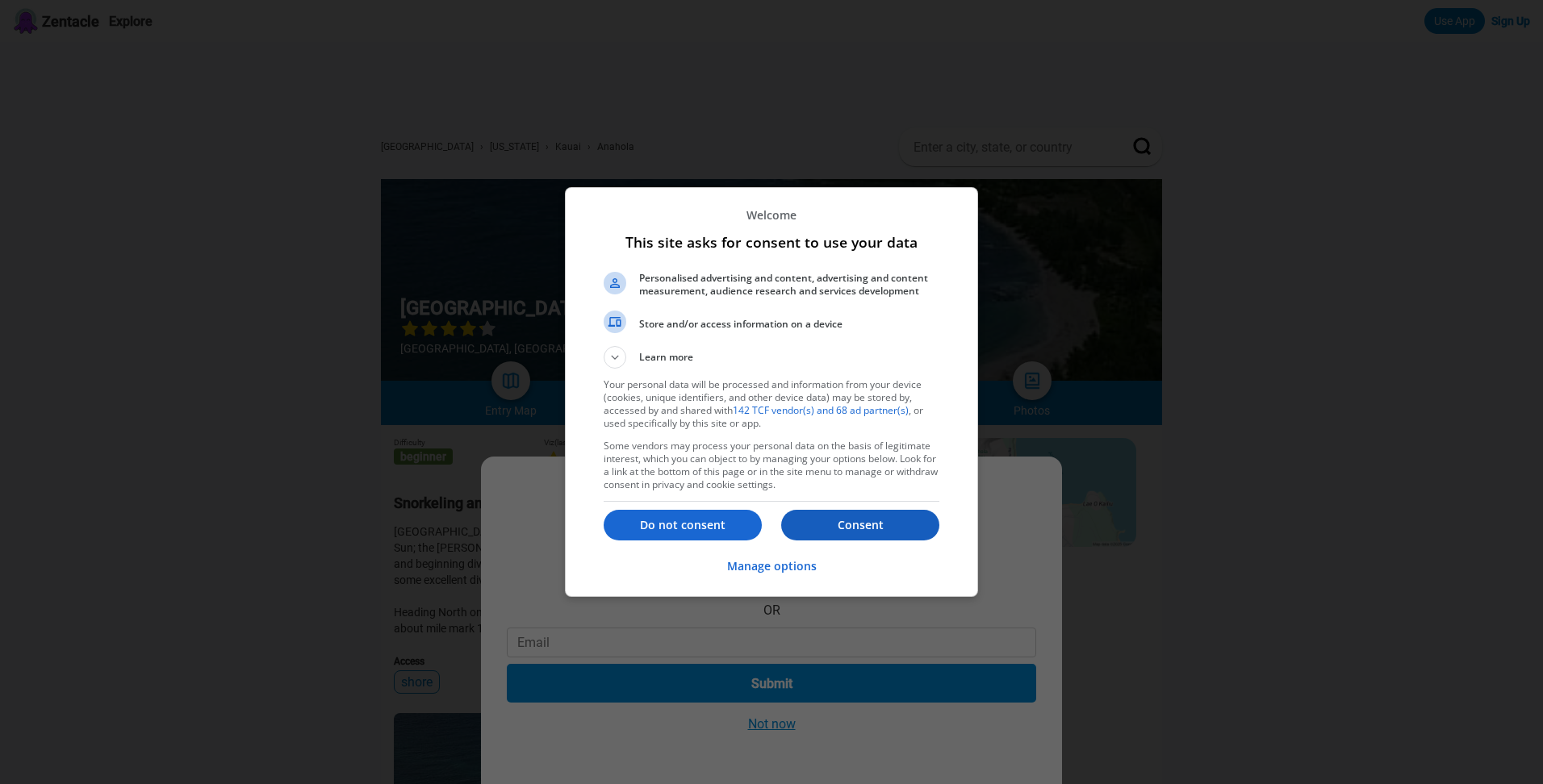
click at [831, 533] on p "Consent" at bounding box center [860, 525] width 158 height 16
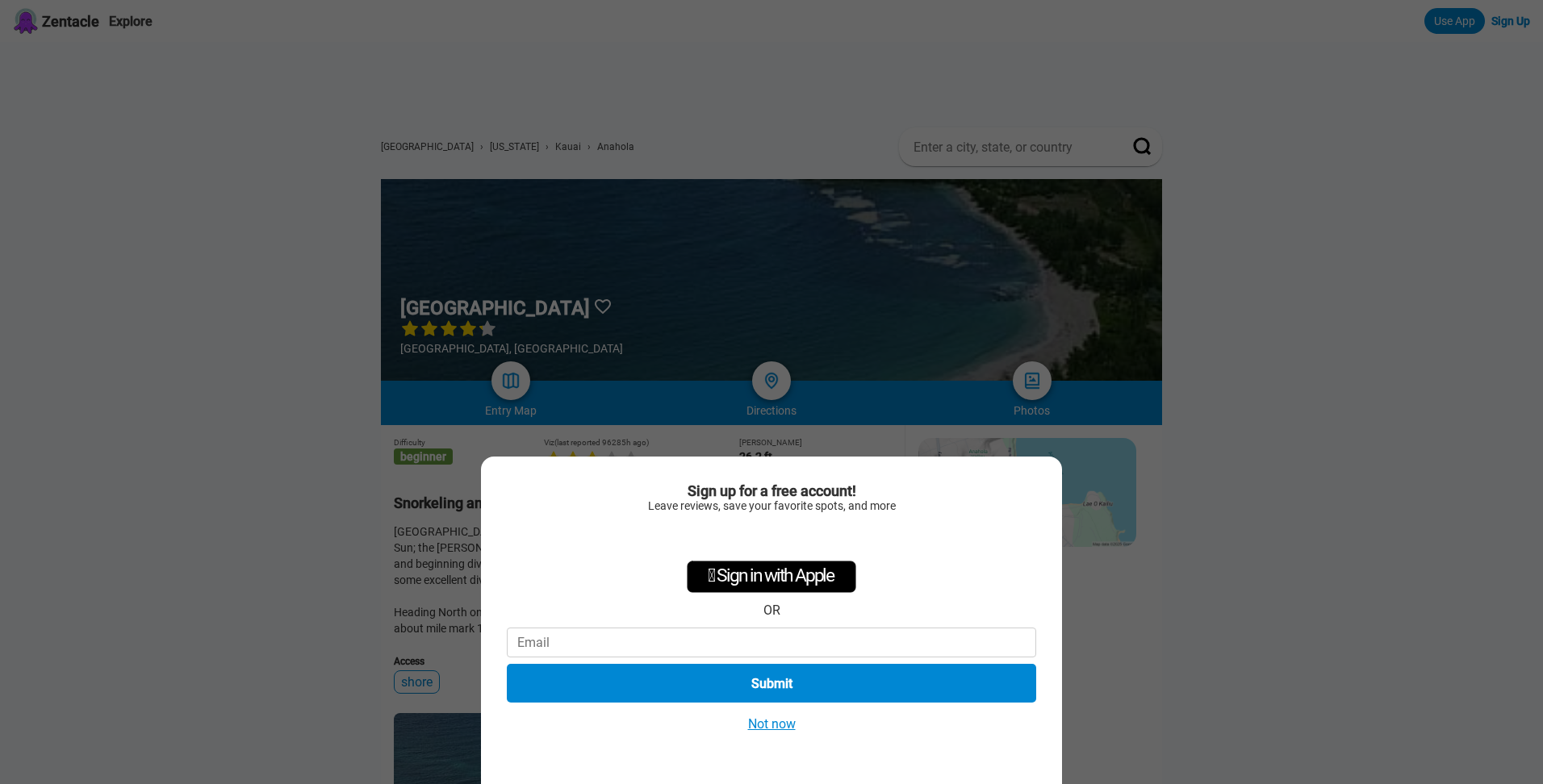
click at [780, 725] on button "Not now" at bounding box center [772, 724] width 57 height 17
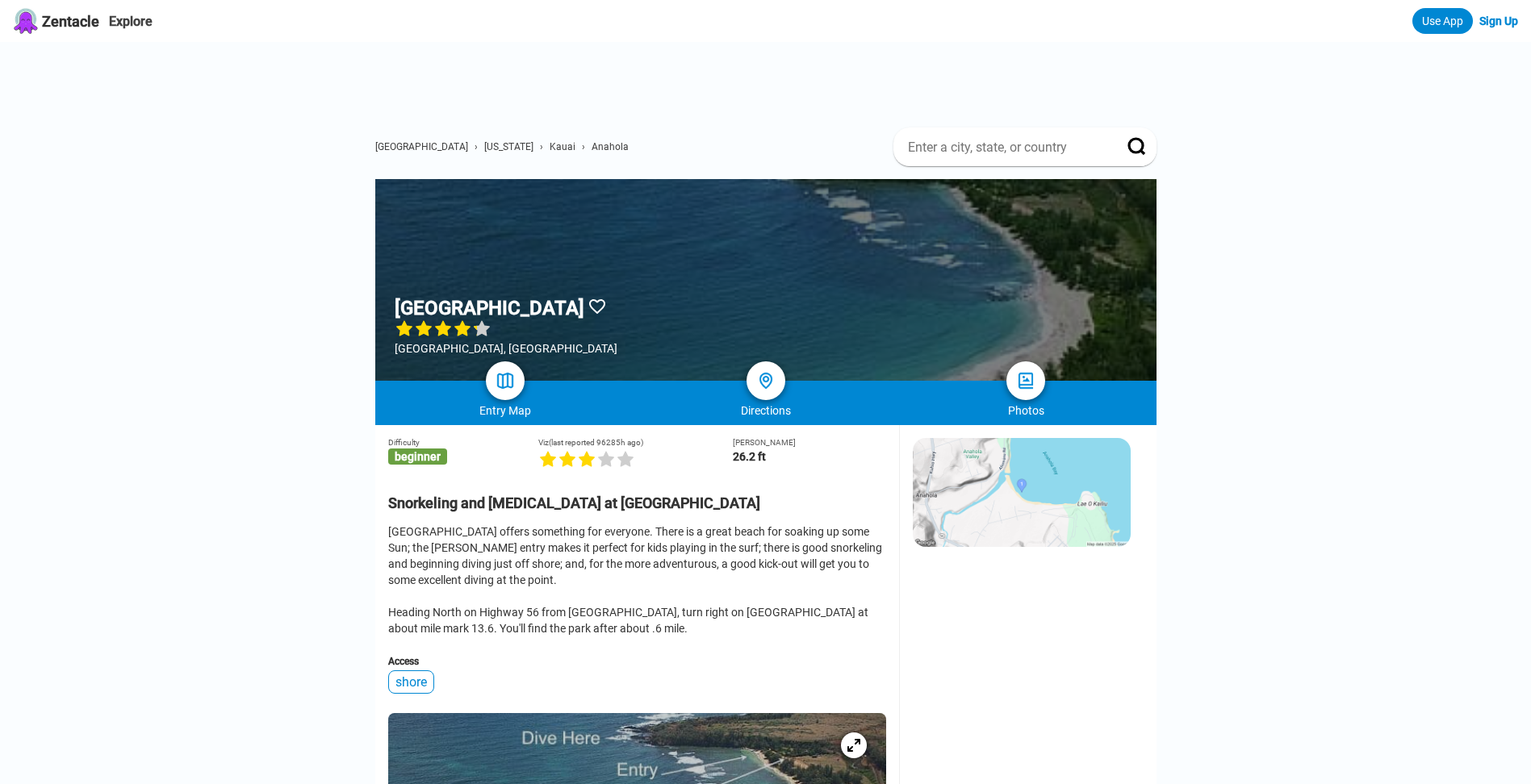
click at [984, 467] on img at bounding box center [1022, 493] width 218 height 109
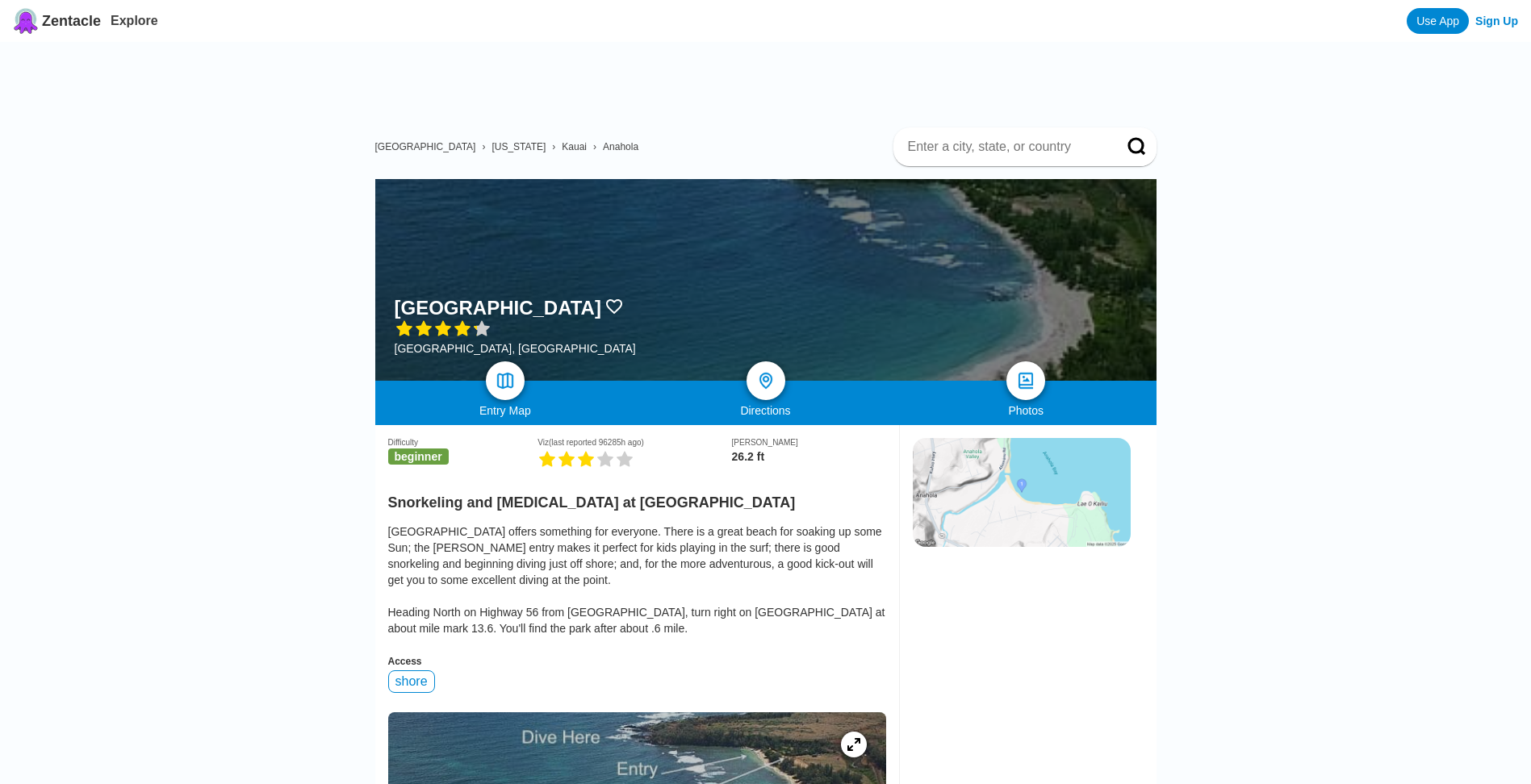
click at [562, 149] on span "Kauai" at bounding box center [574, 147] width 25 height 12
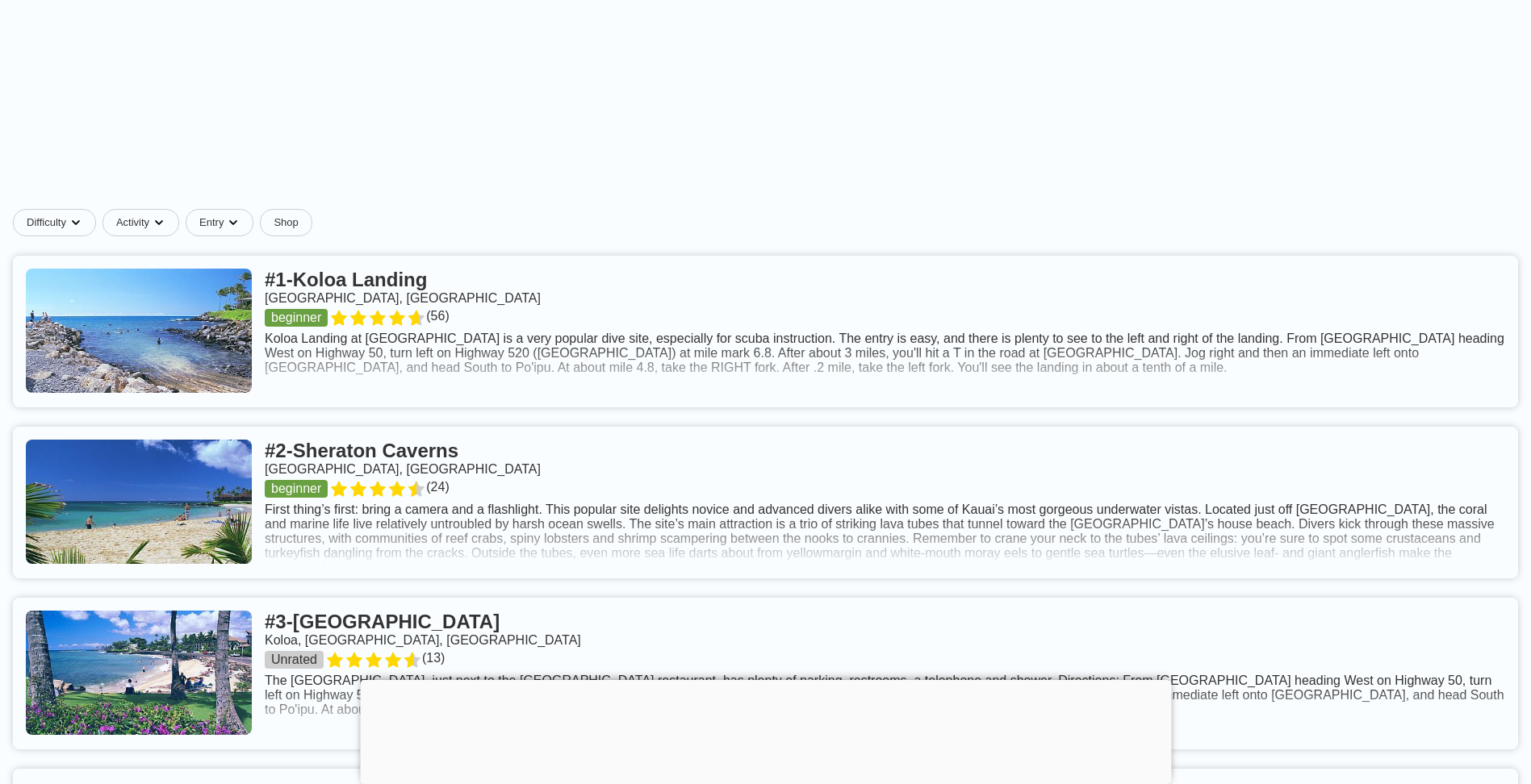
scroll to position [646, 0]
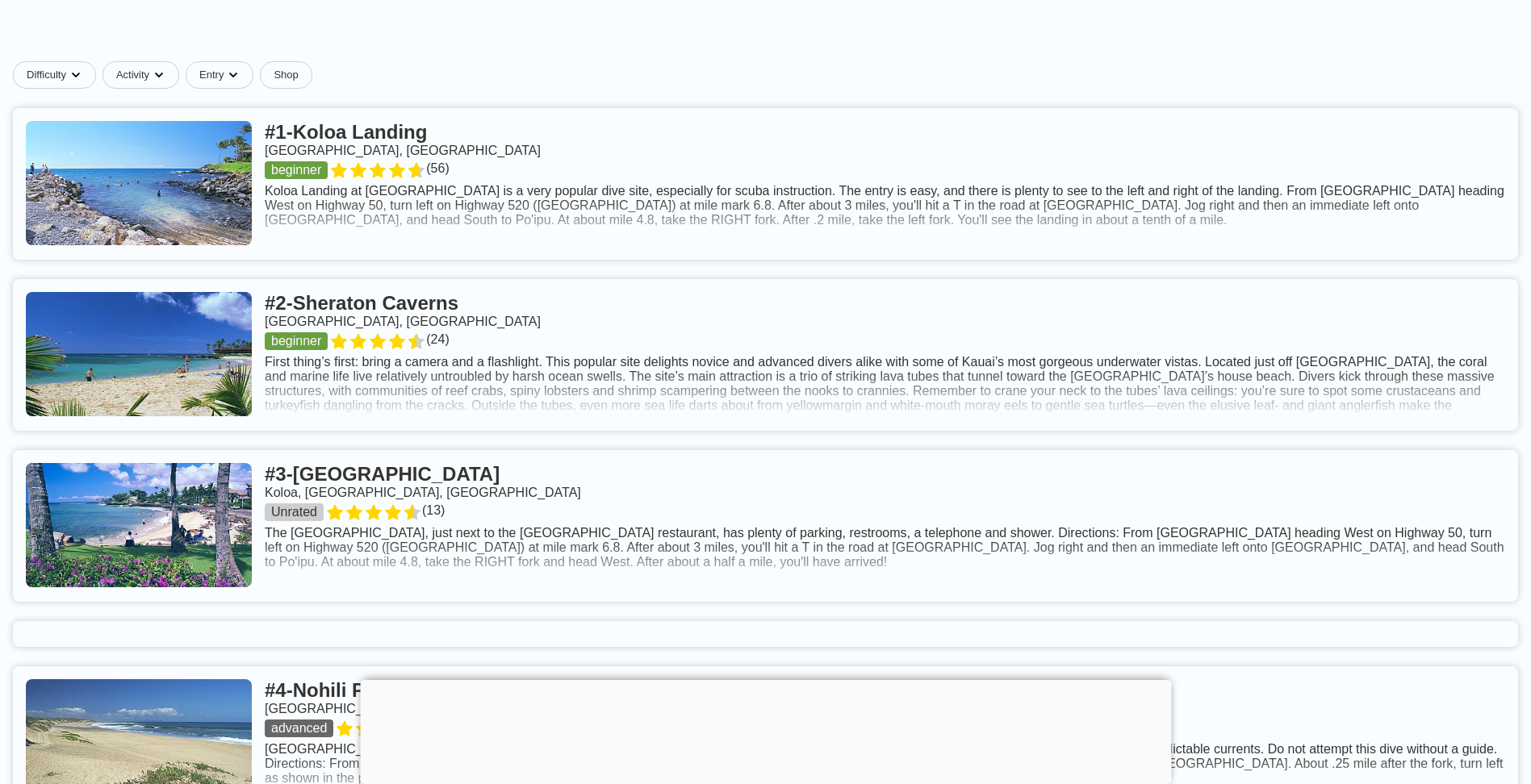
click at [779, 680] on div at bounding box center [766, 680] width 811 height 0
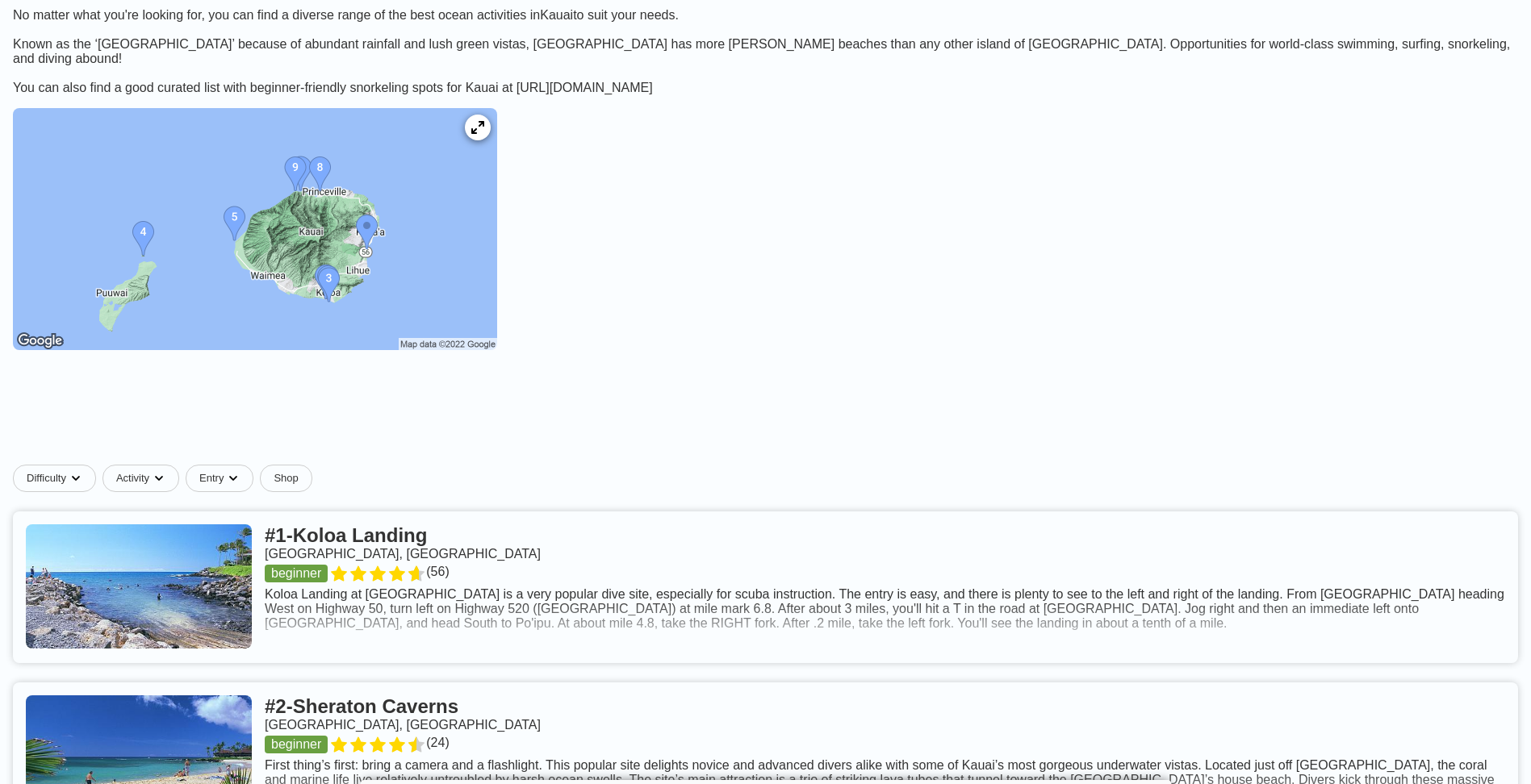
scroll to position [0, 0]
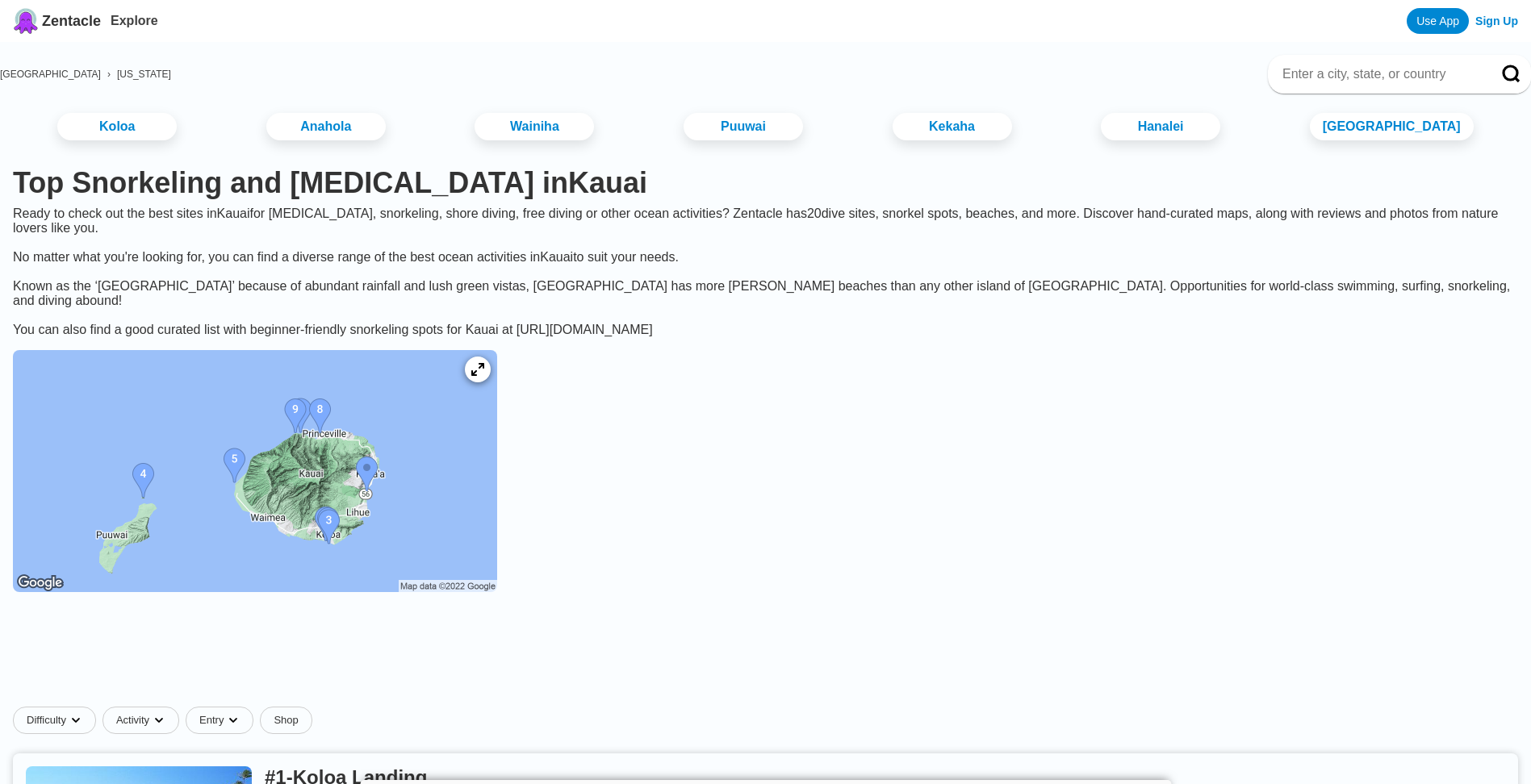
click at [291, 558] on img at bounding box center [255, 471] width 484 height 242
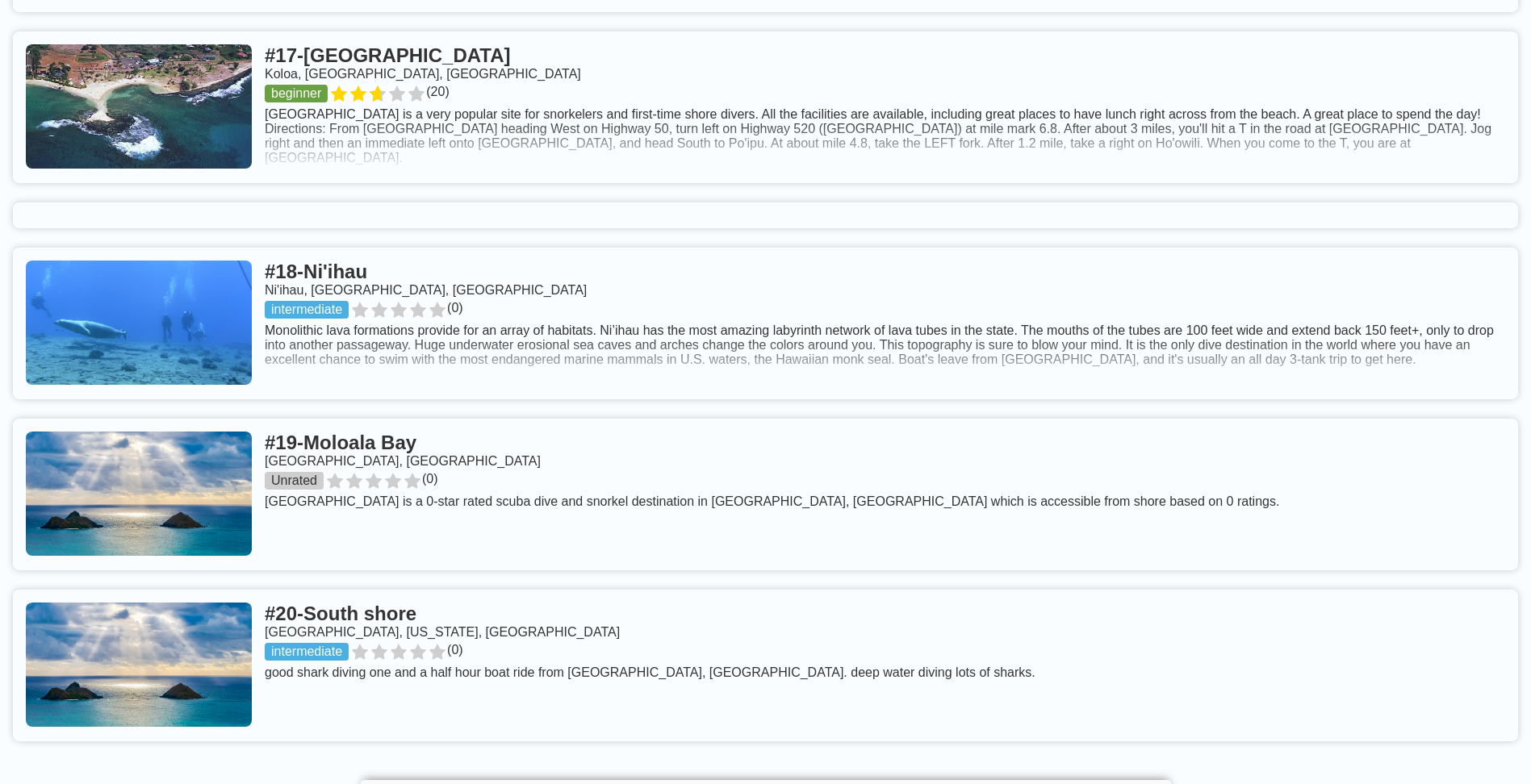
scroll to position [3631, 0]
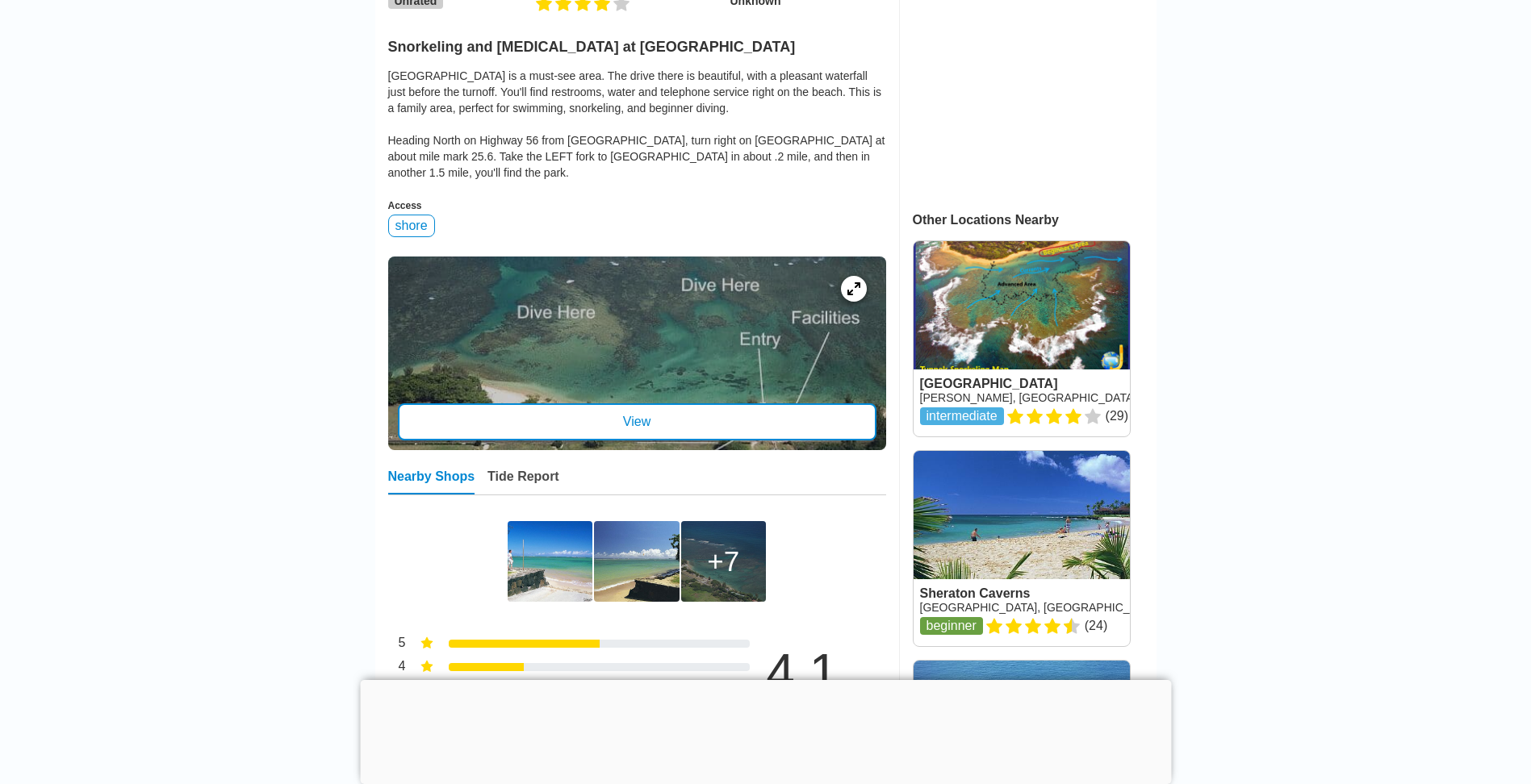
scroll to position [484, 0]
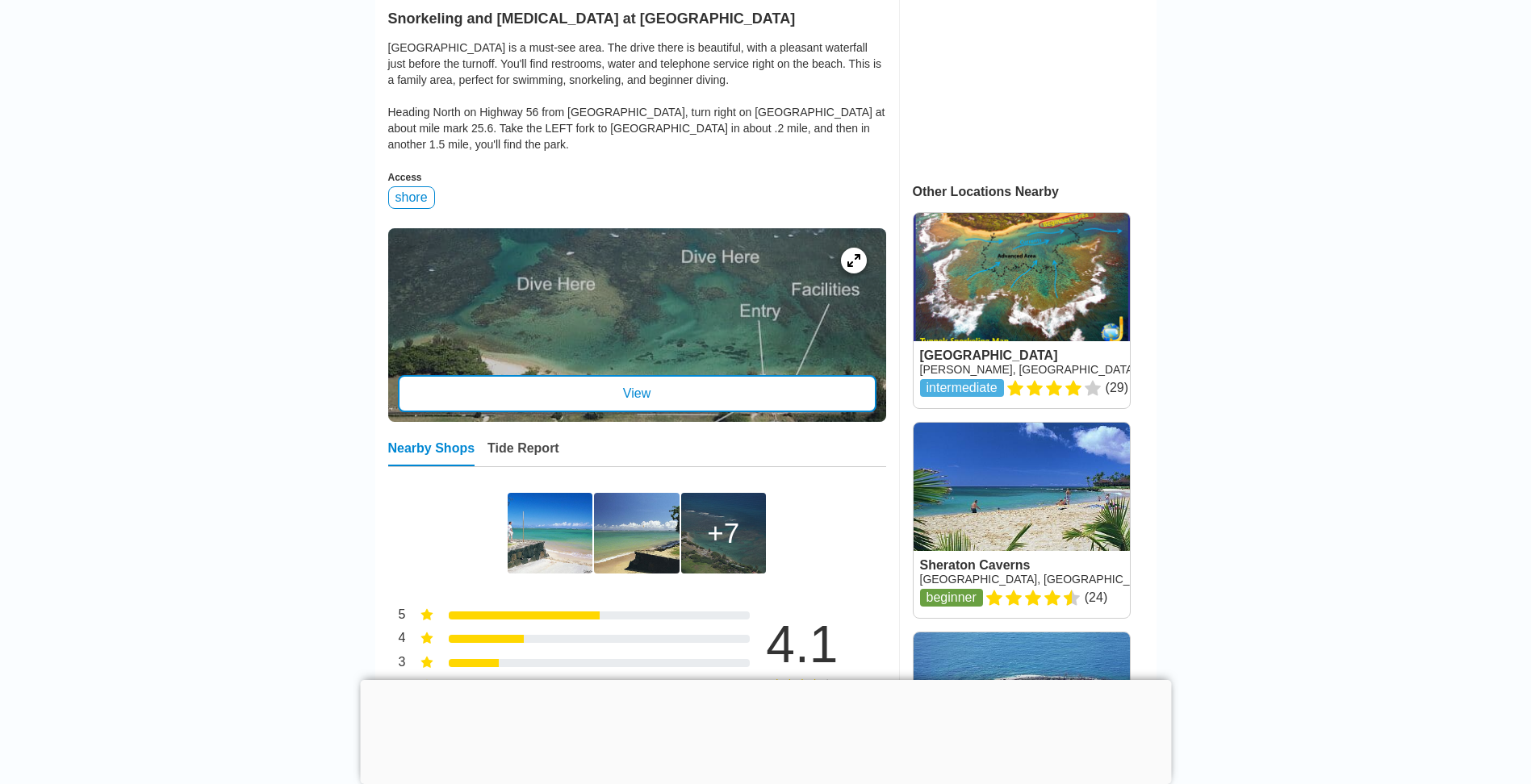
click at [763, 376] on div "View" at bounding box center [637, 394] width 478 height 37
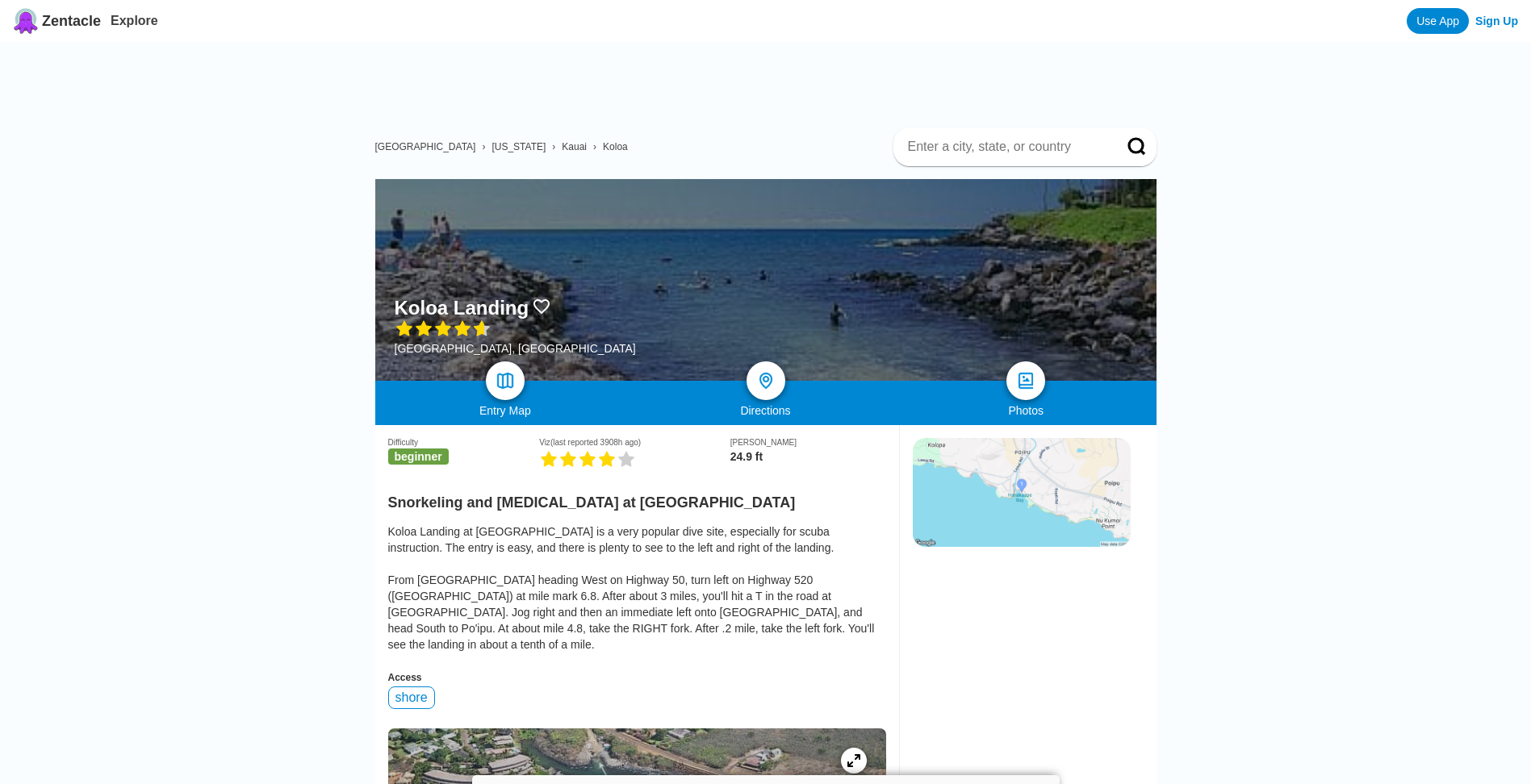
scroll to position [322, 0]
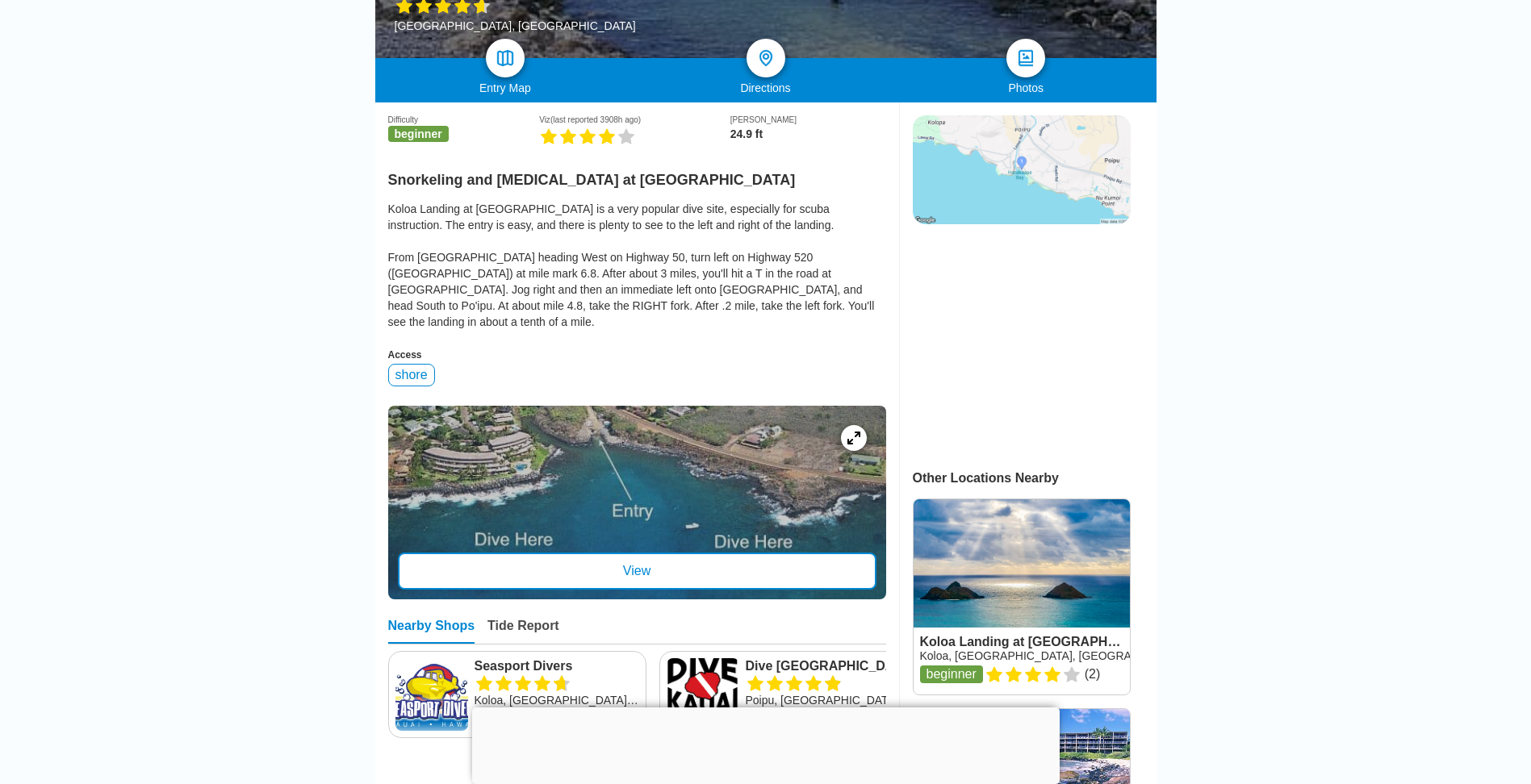
click at [645, 565] on div "View" at bounding box center [637, 571] width 478 height 37
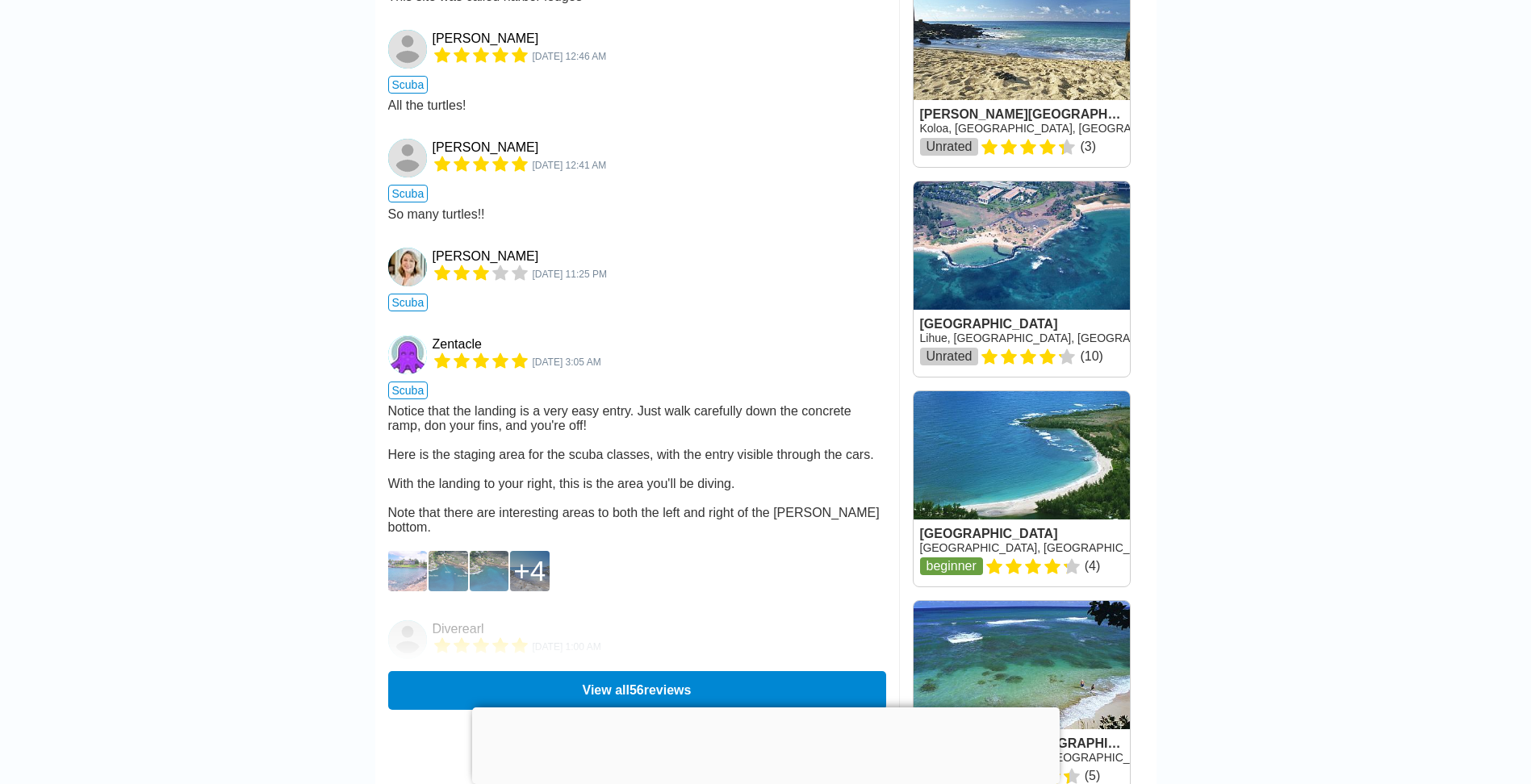
scroll to position [1937, 0]
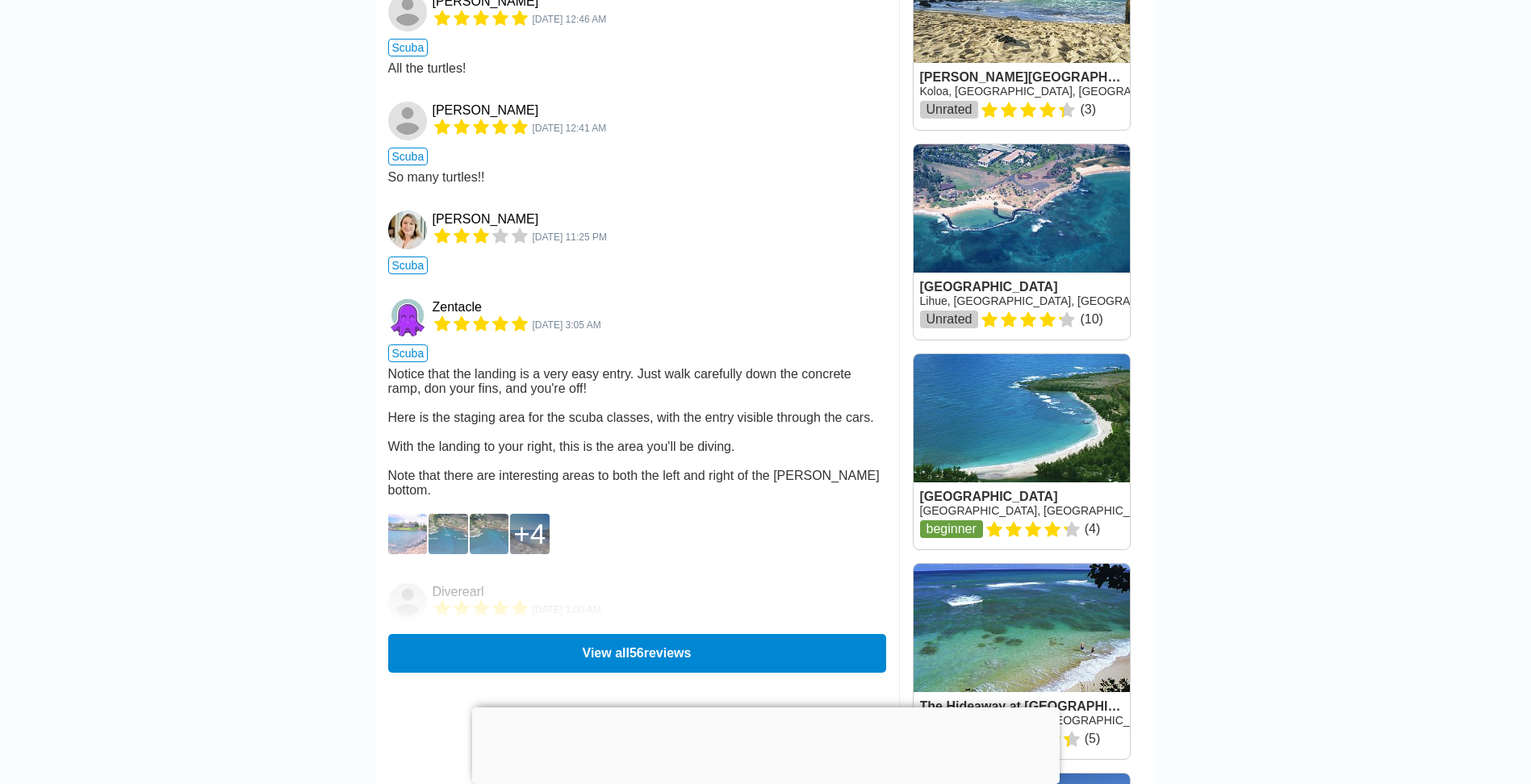
click at [405, 552] on img at bounding box center [408, 534] width 40 height 41
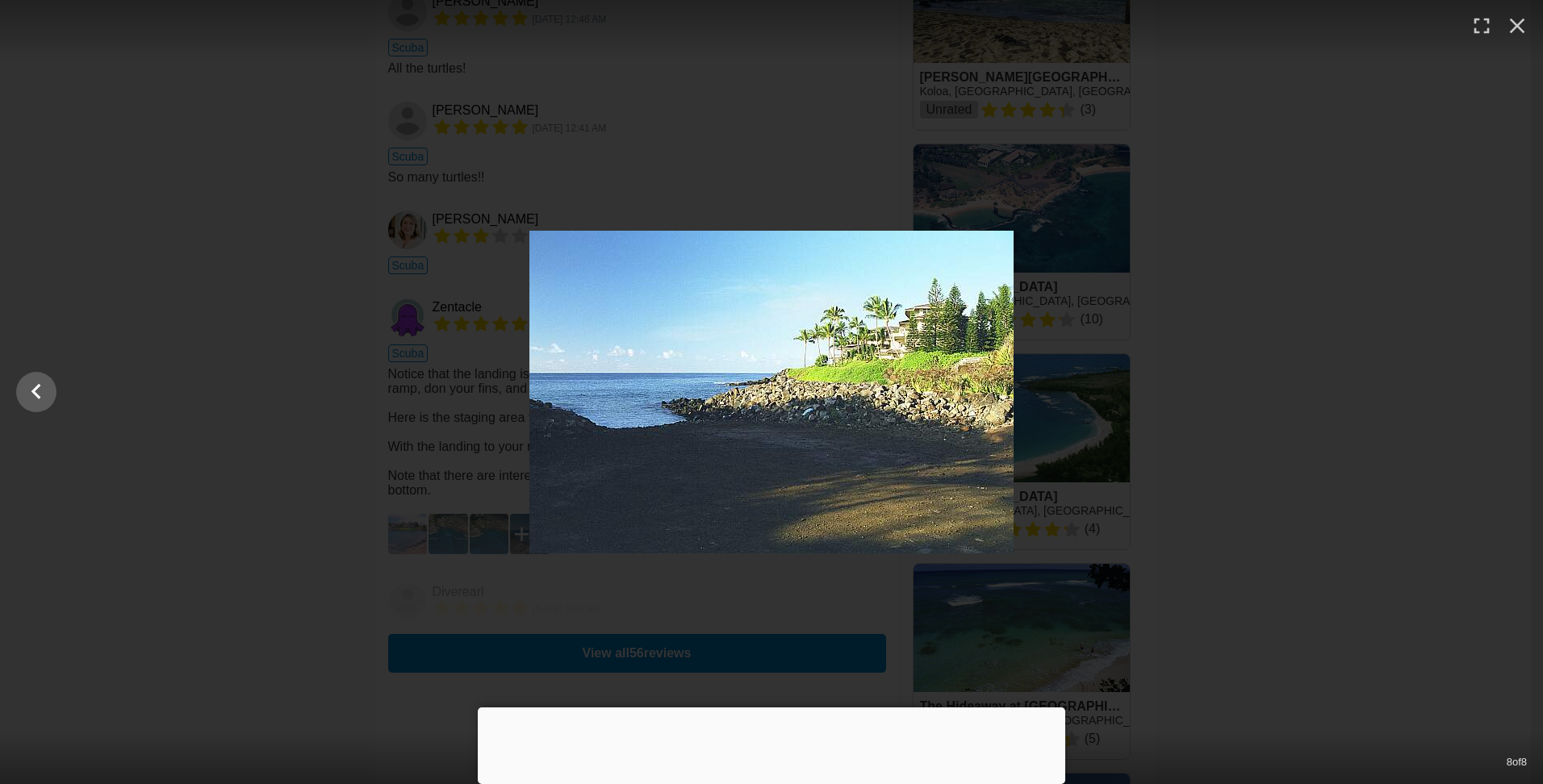
click at [1264, 432] on div at bounding box center [772, 391] width 1543 height 322
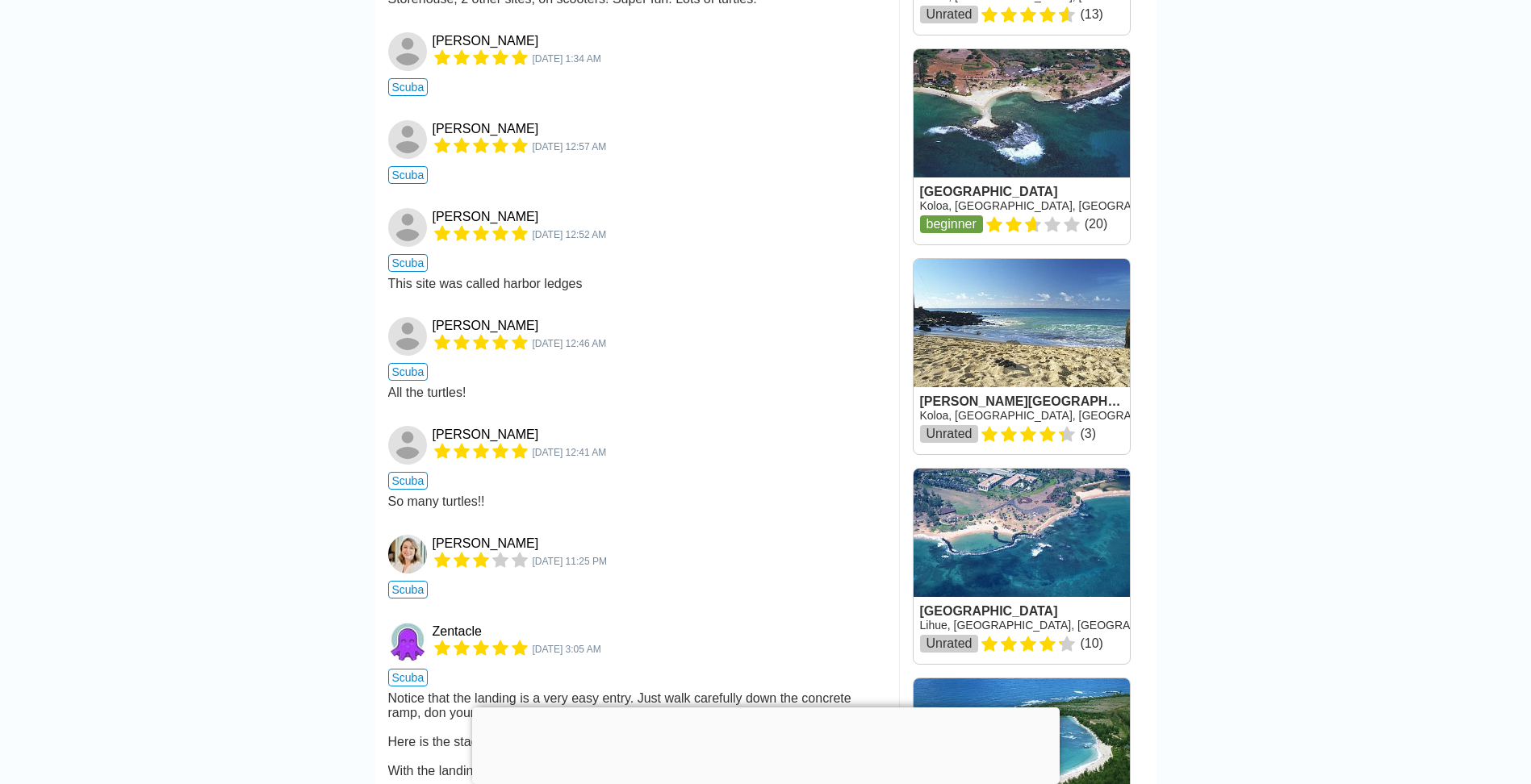
scroll to position [1533, 0]
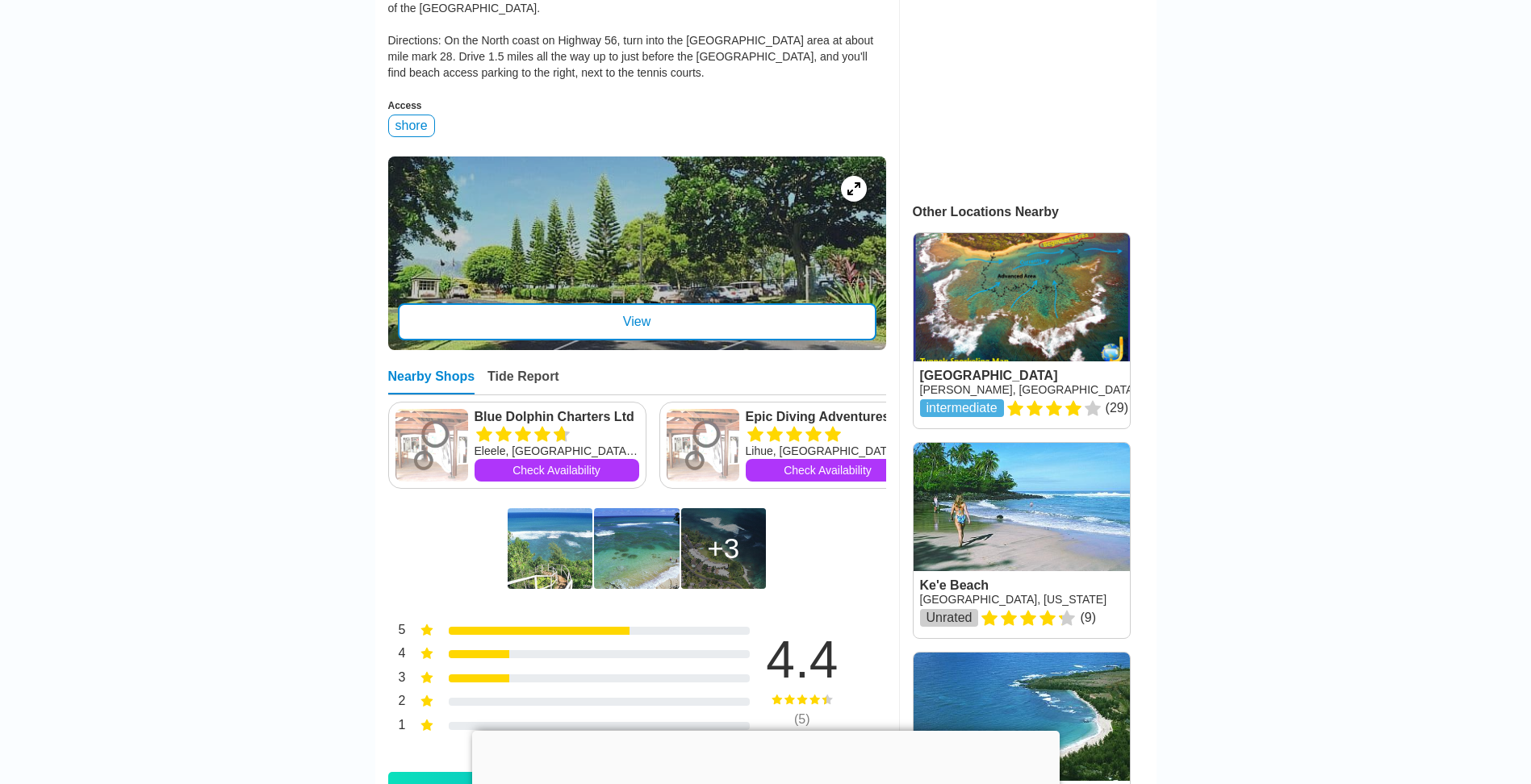
scroll to position [646, 0]
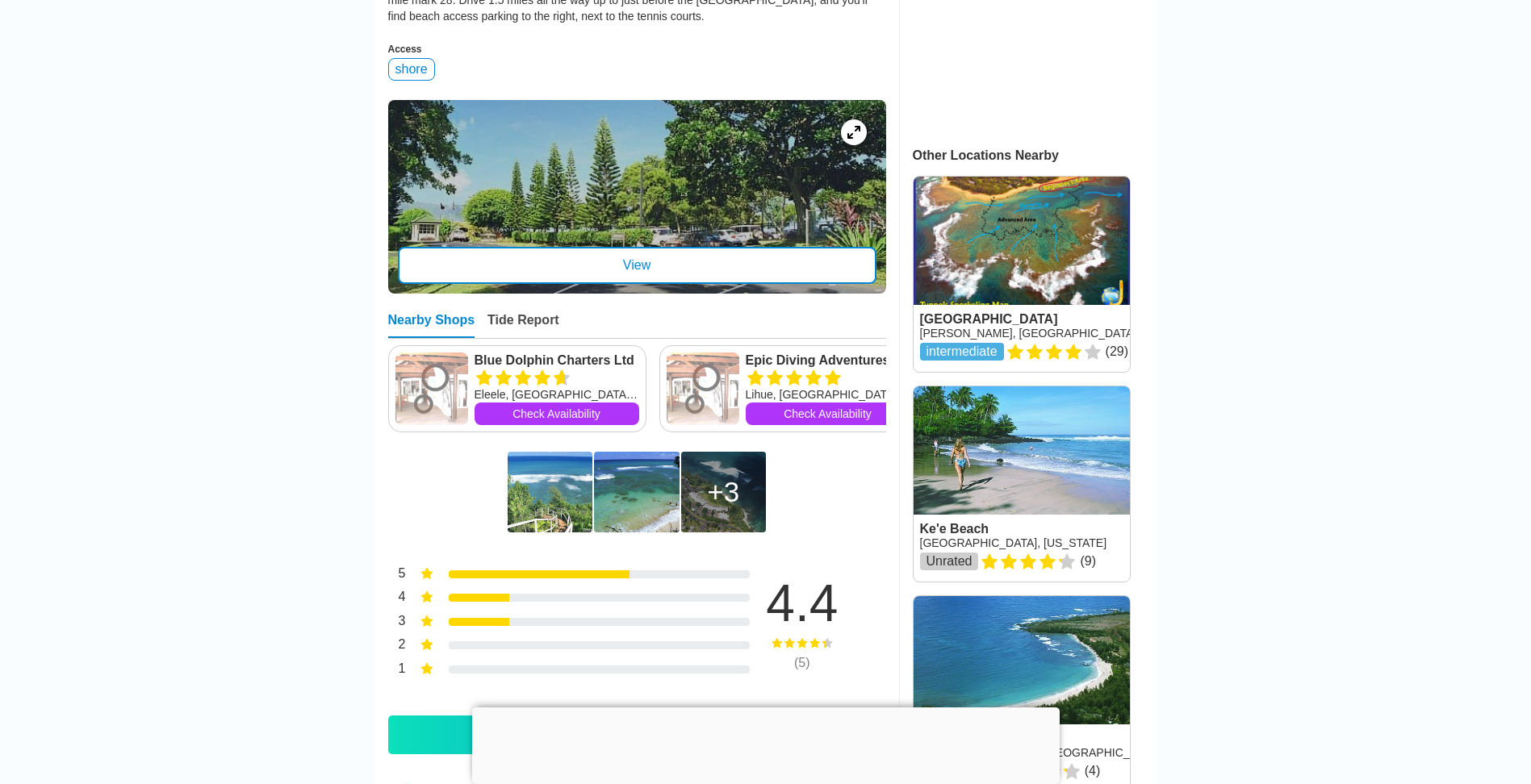
click at [707, 250] on div "View" at bounding box center [637, 265] width 478 height 37
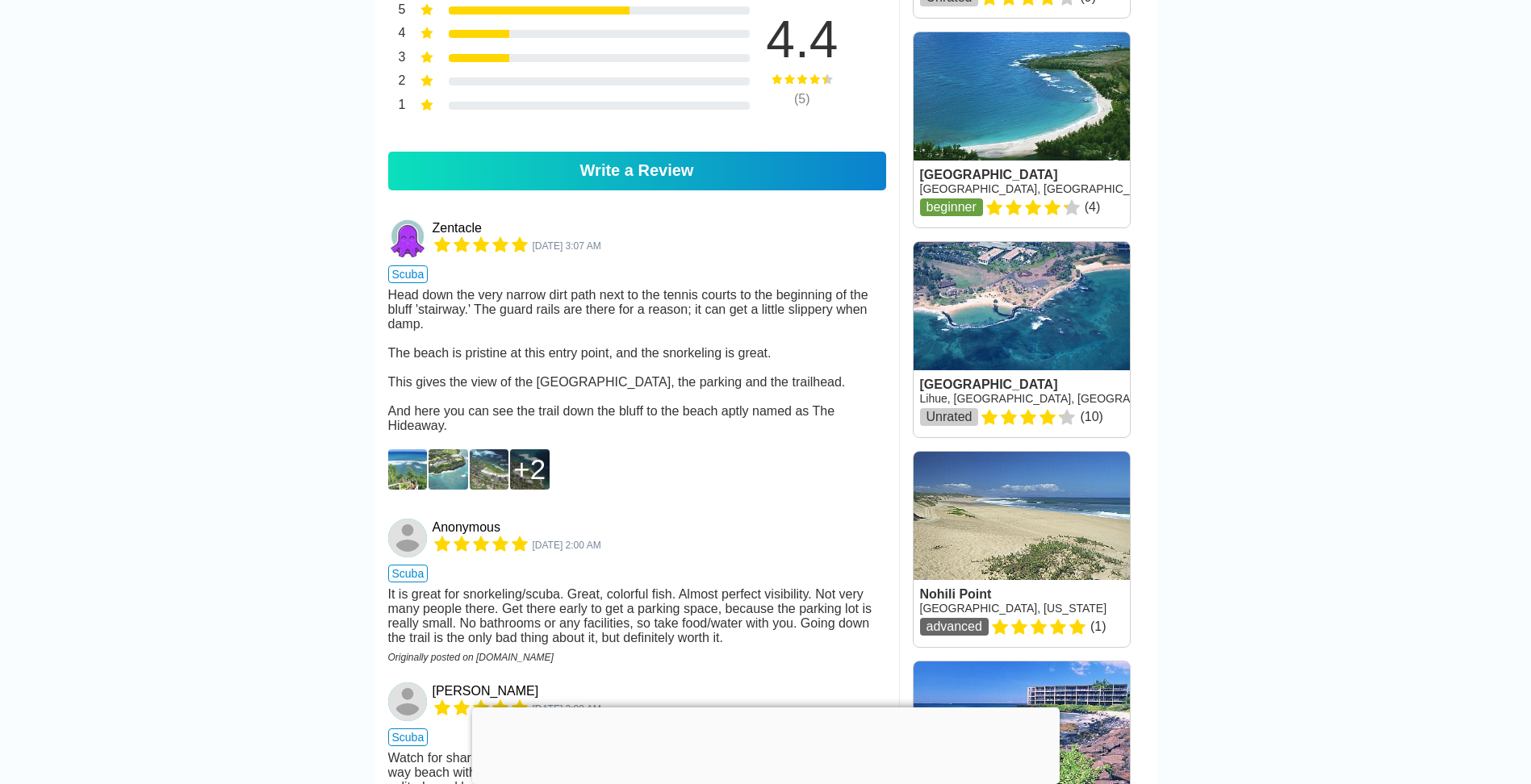
scroll to position [1210, 0]
click at [405, 464] on img at bounding box center [408, 468] width 40 height 41
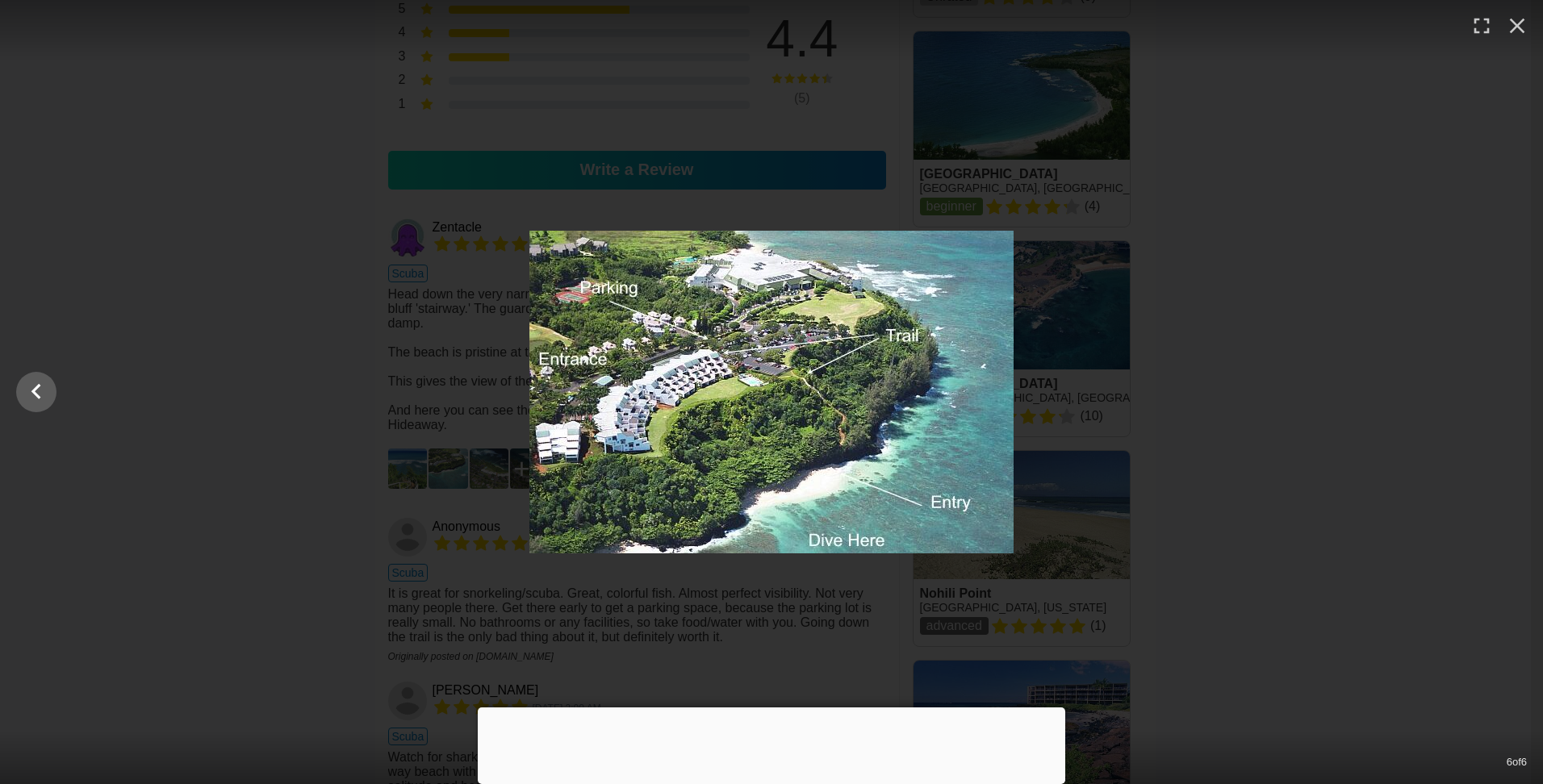
click at [289, 529] on div at bounding box center [772, 391] width 1543 height 322
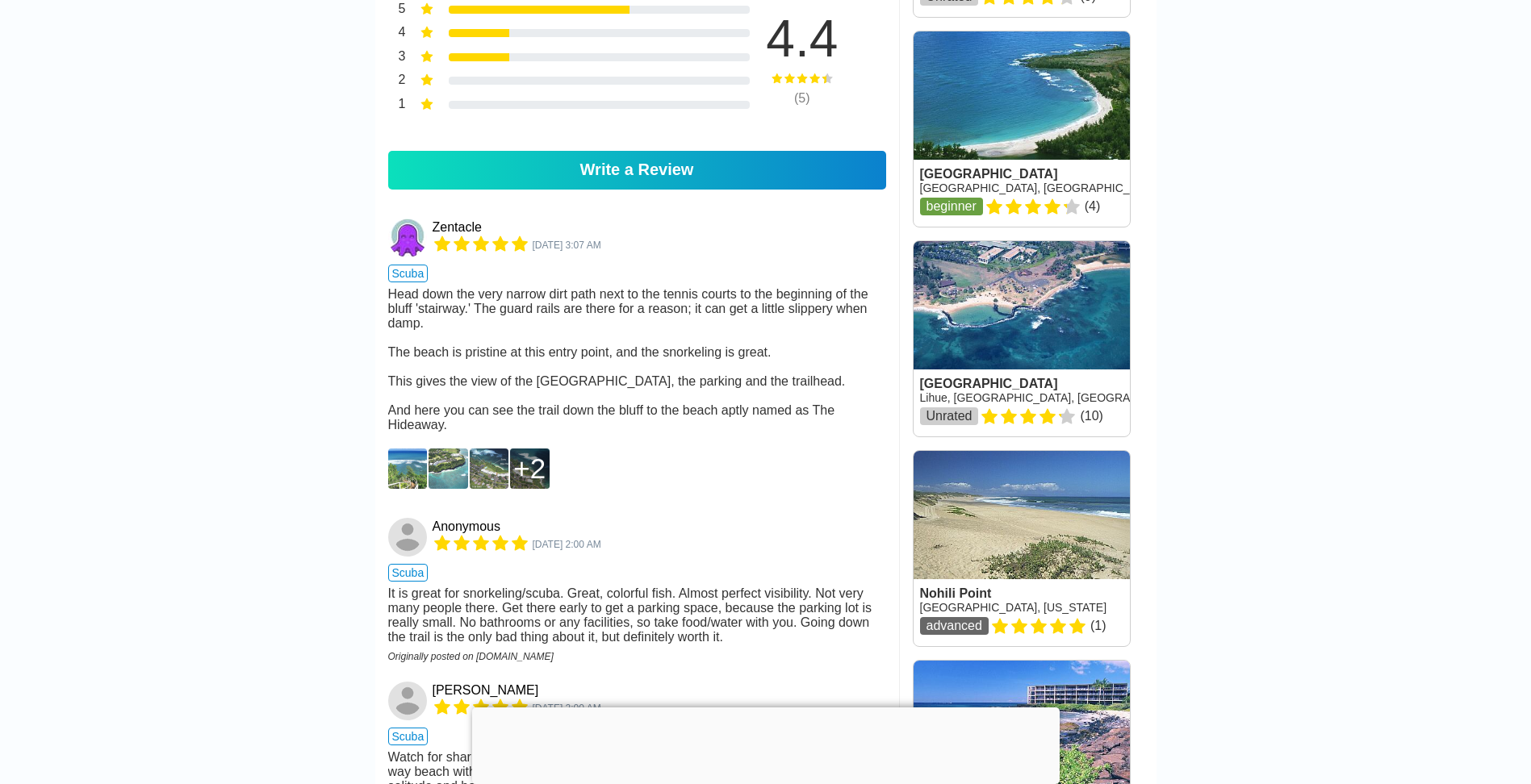
click at [429, 469] on img at bounding box center [448, 468] width 40 height 41
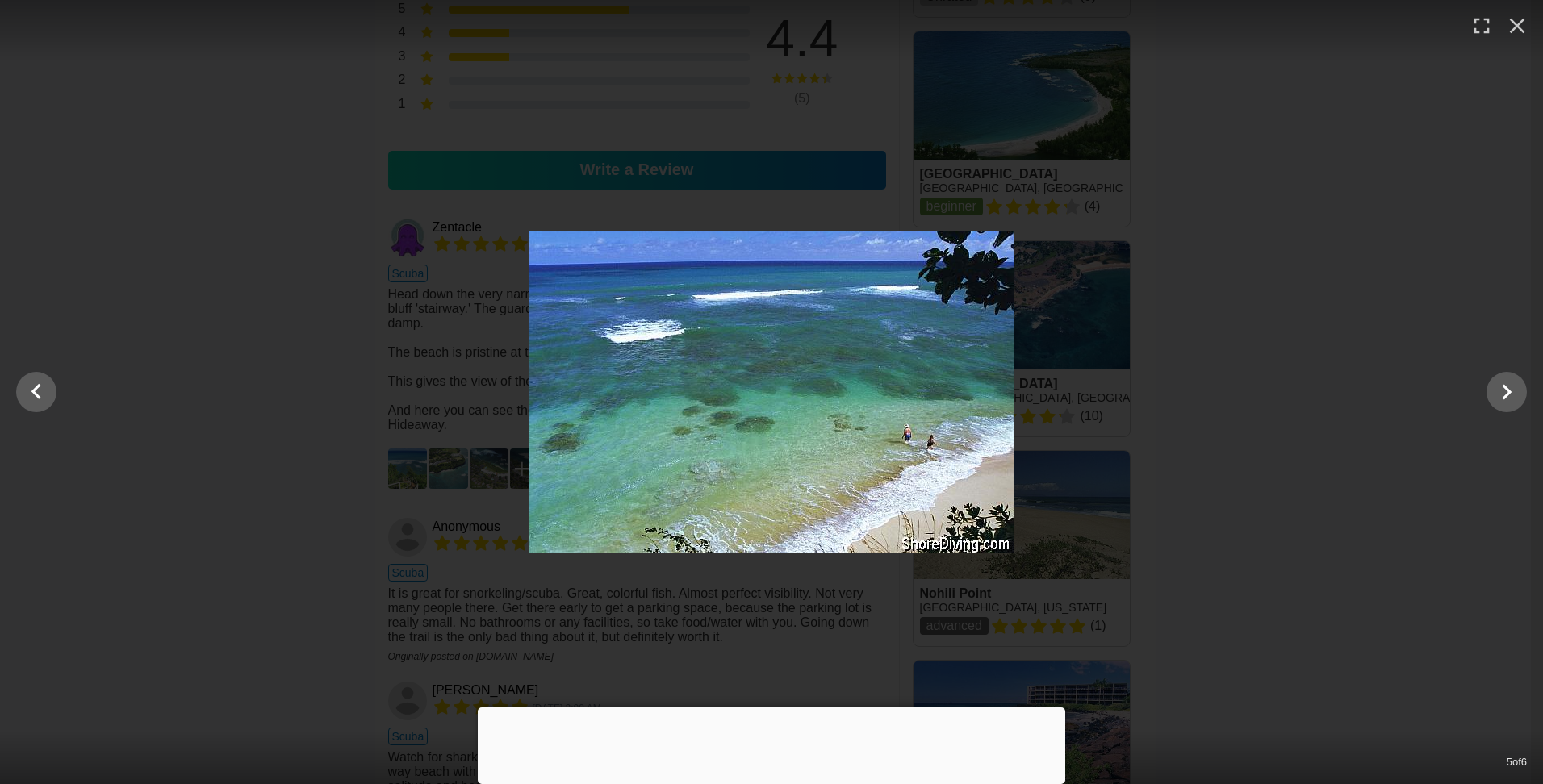
click at [295, 402] on div at bounding box center [772, 391] width 1543 height 322
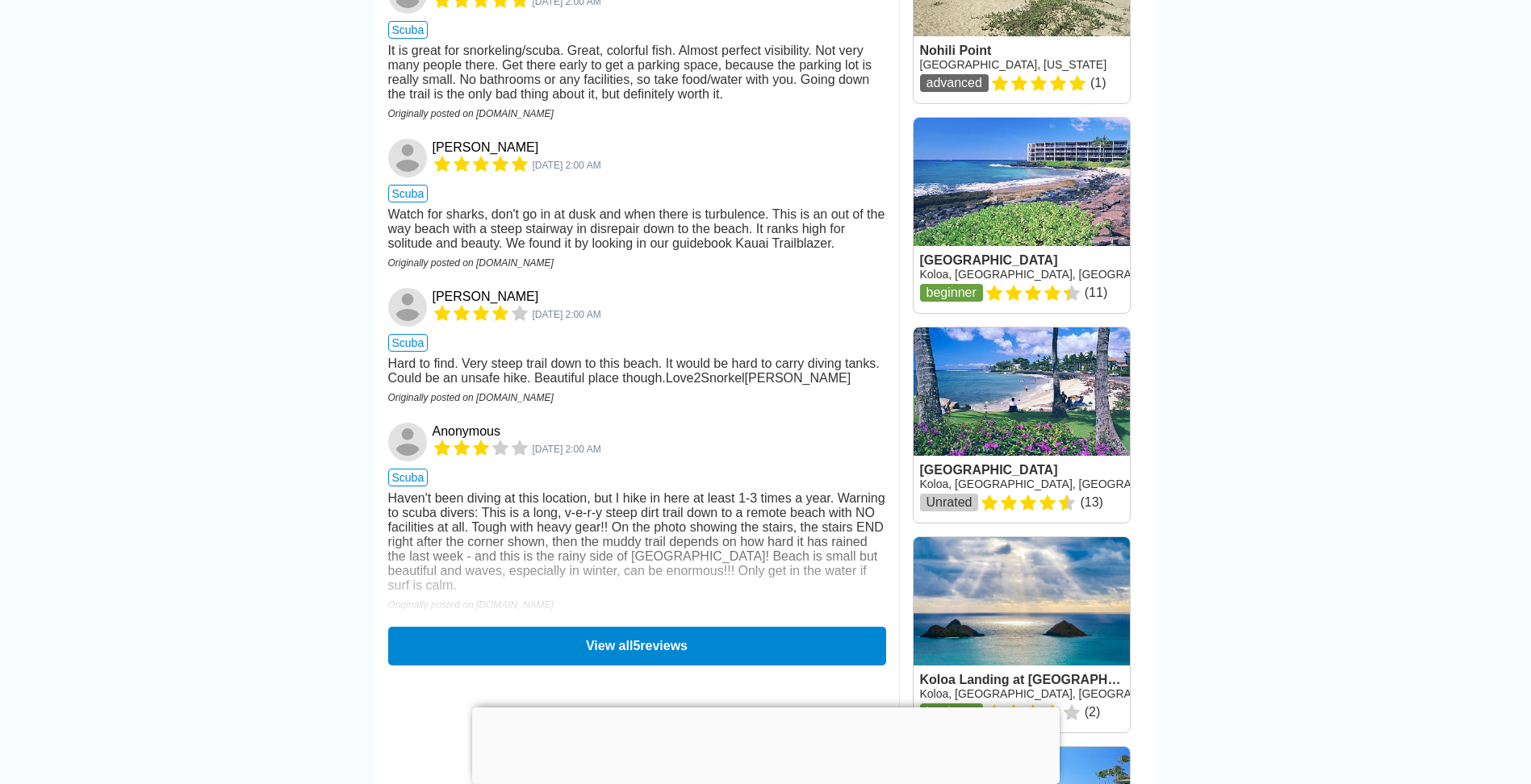
scroll to position [1613, 0]
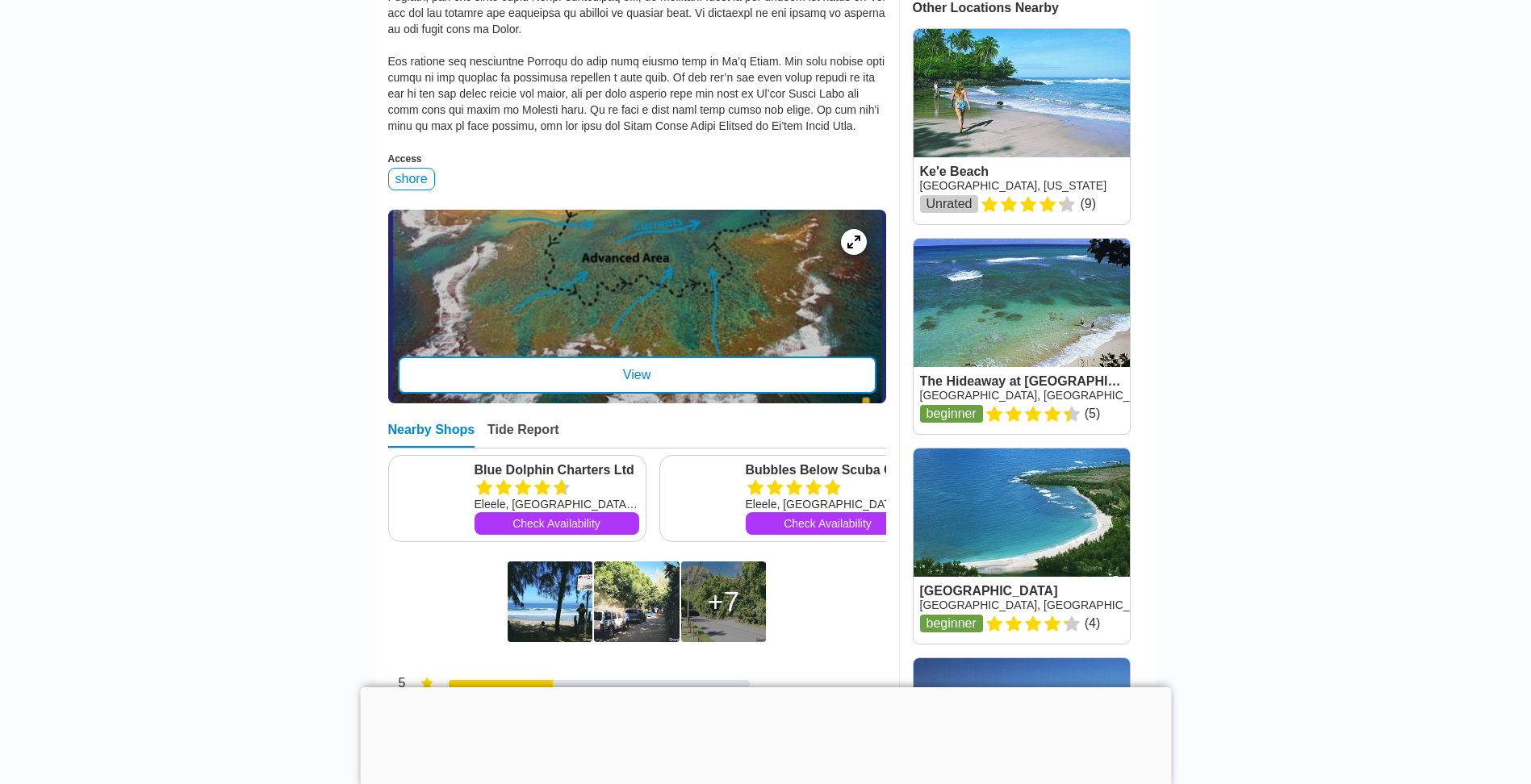
scroll to position [807, 0]
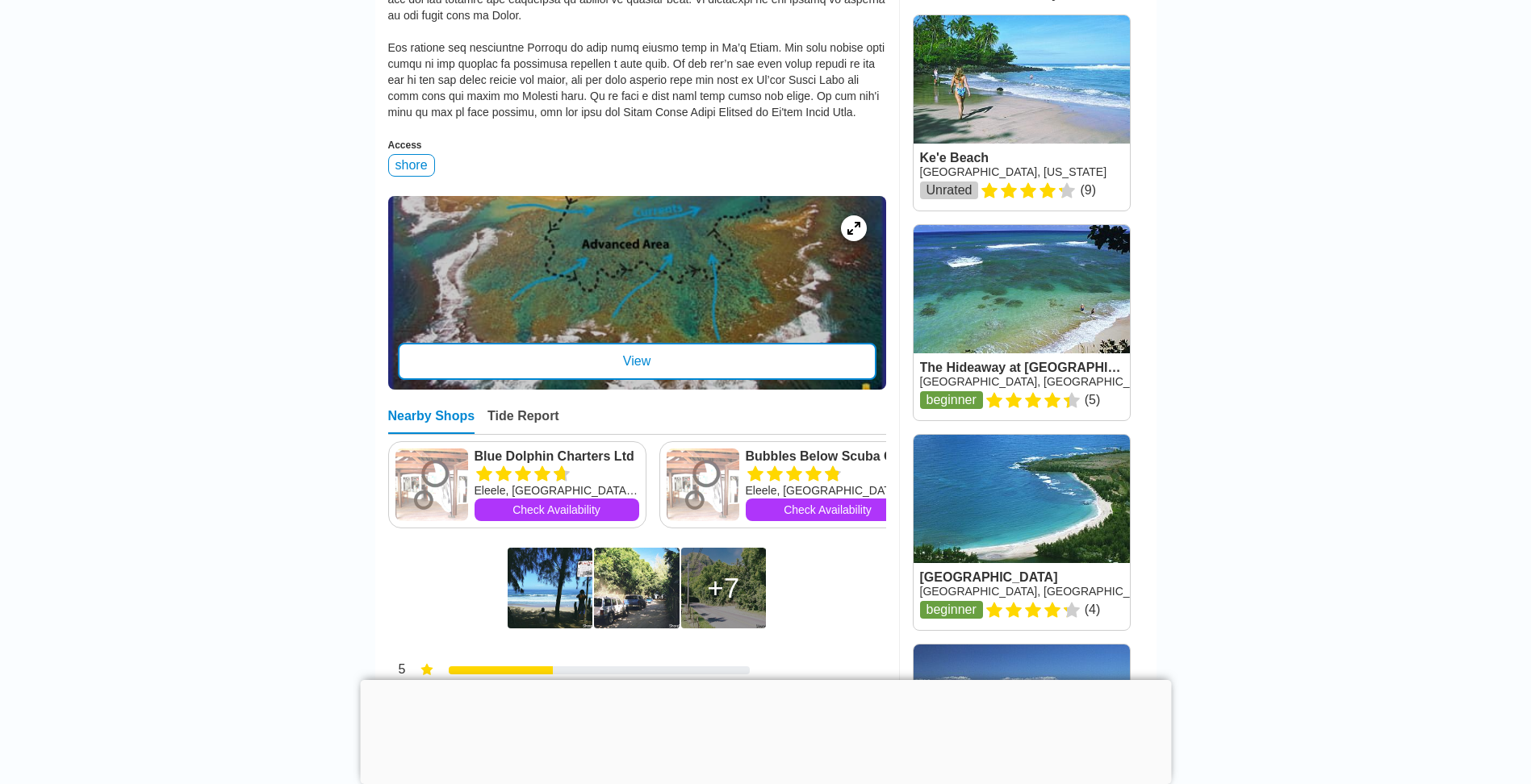
click at [639, 357] on div "View" at bounding box center [637, 361] width 478 height 37
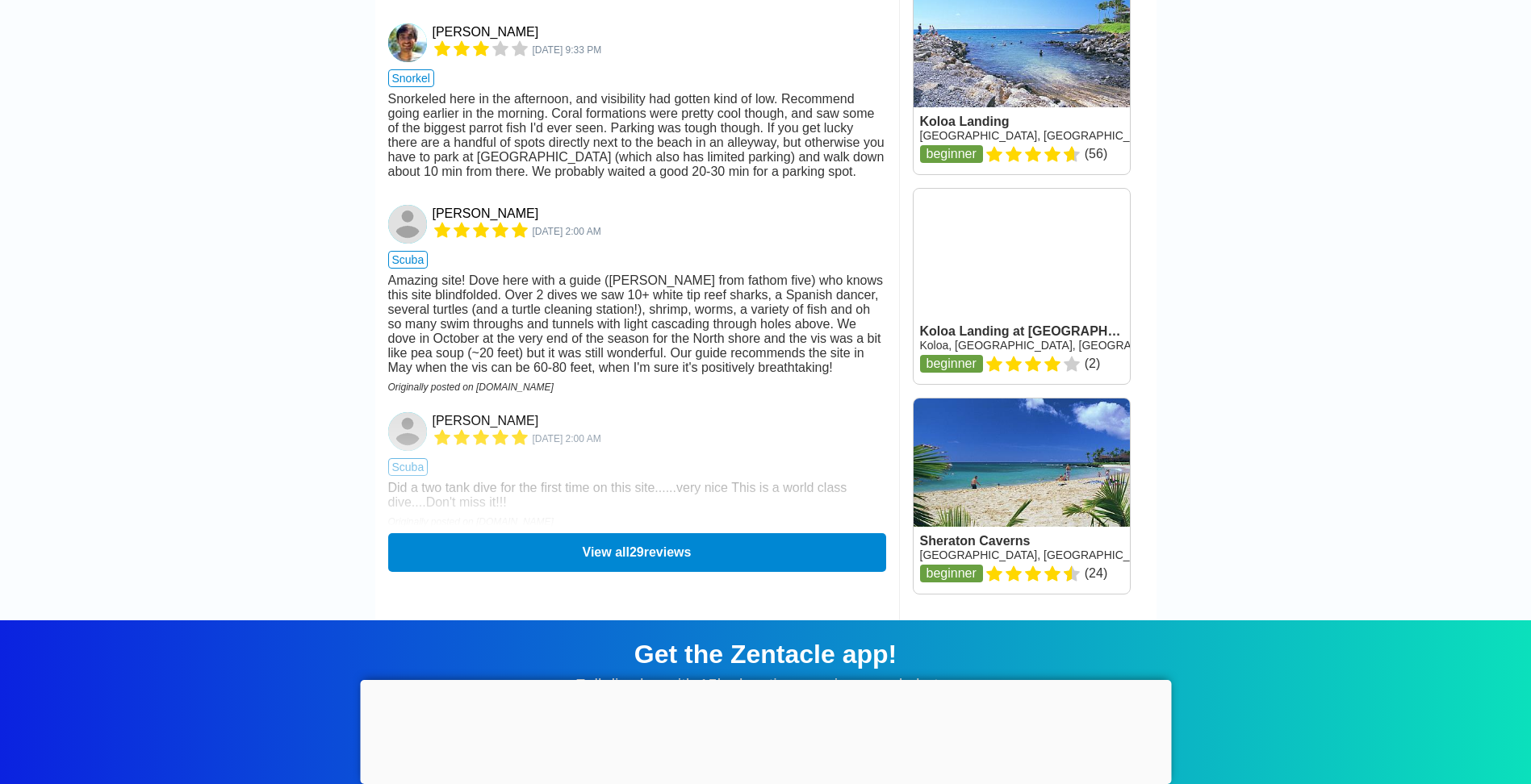
scroll to position [2339, 0]
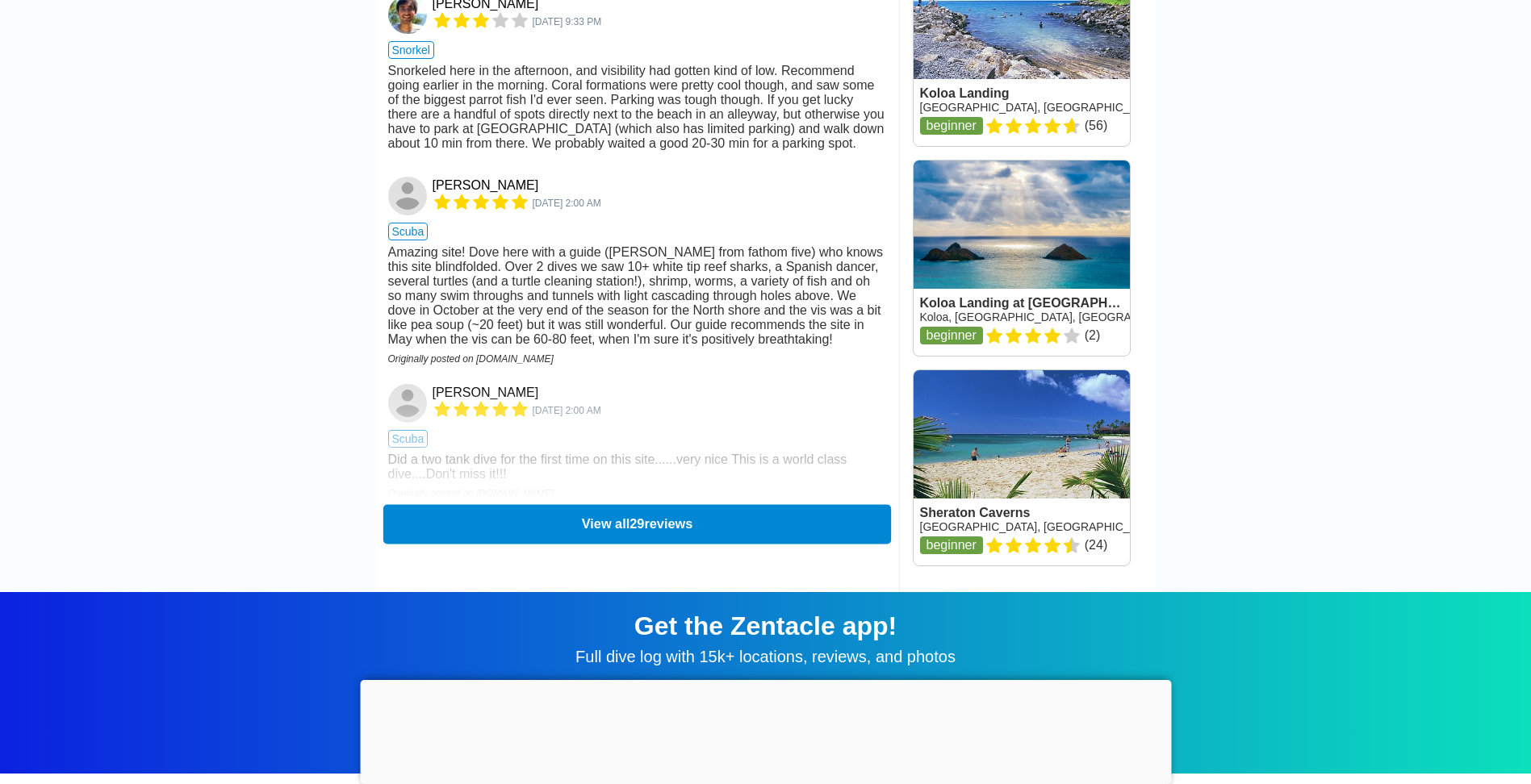
click at [616, 544] on button "View all 29 reviews" at bounding box center [636, 524] width 507 height 40
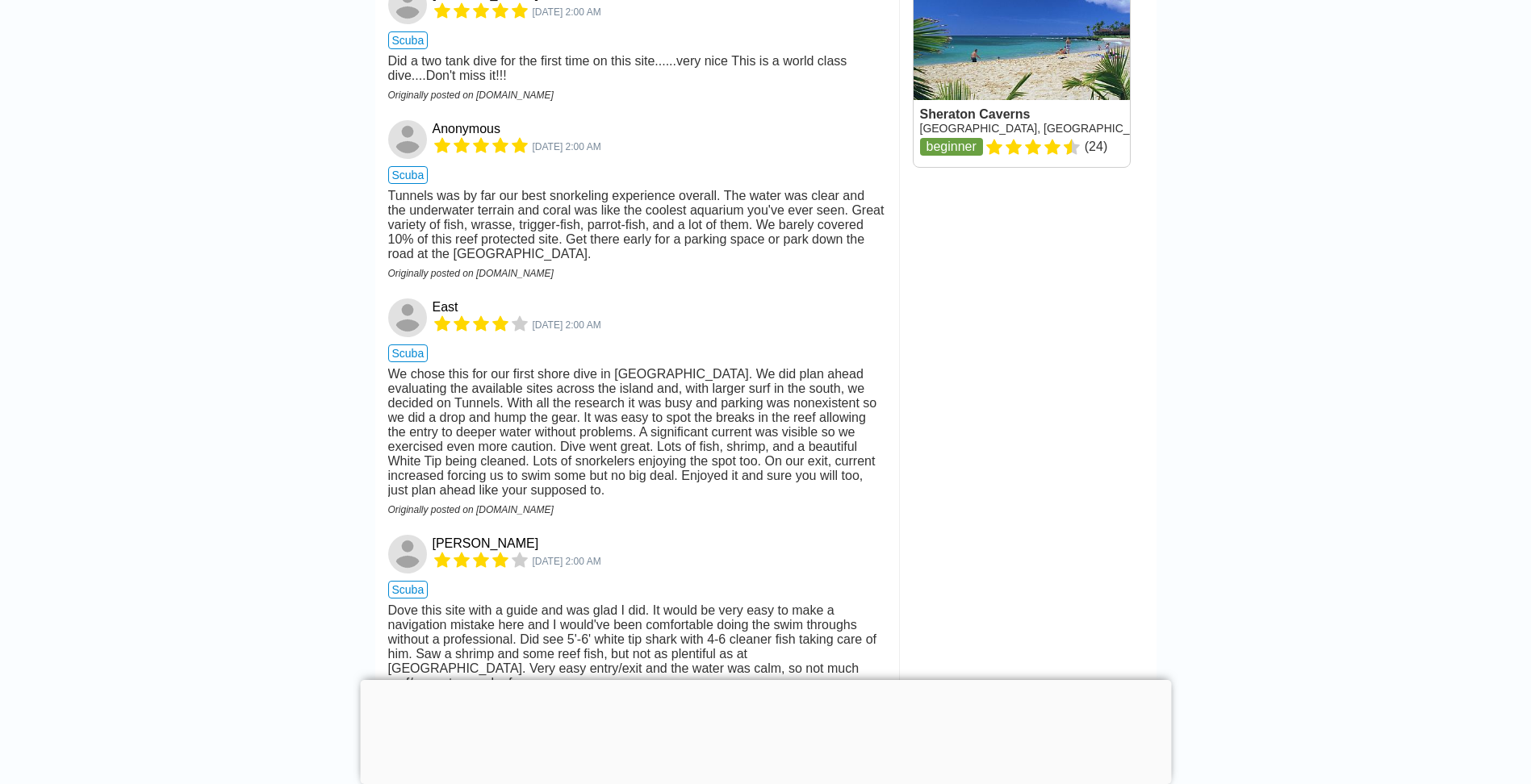
scroll to position [2743, 0]
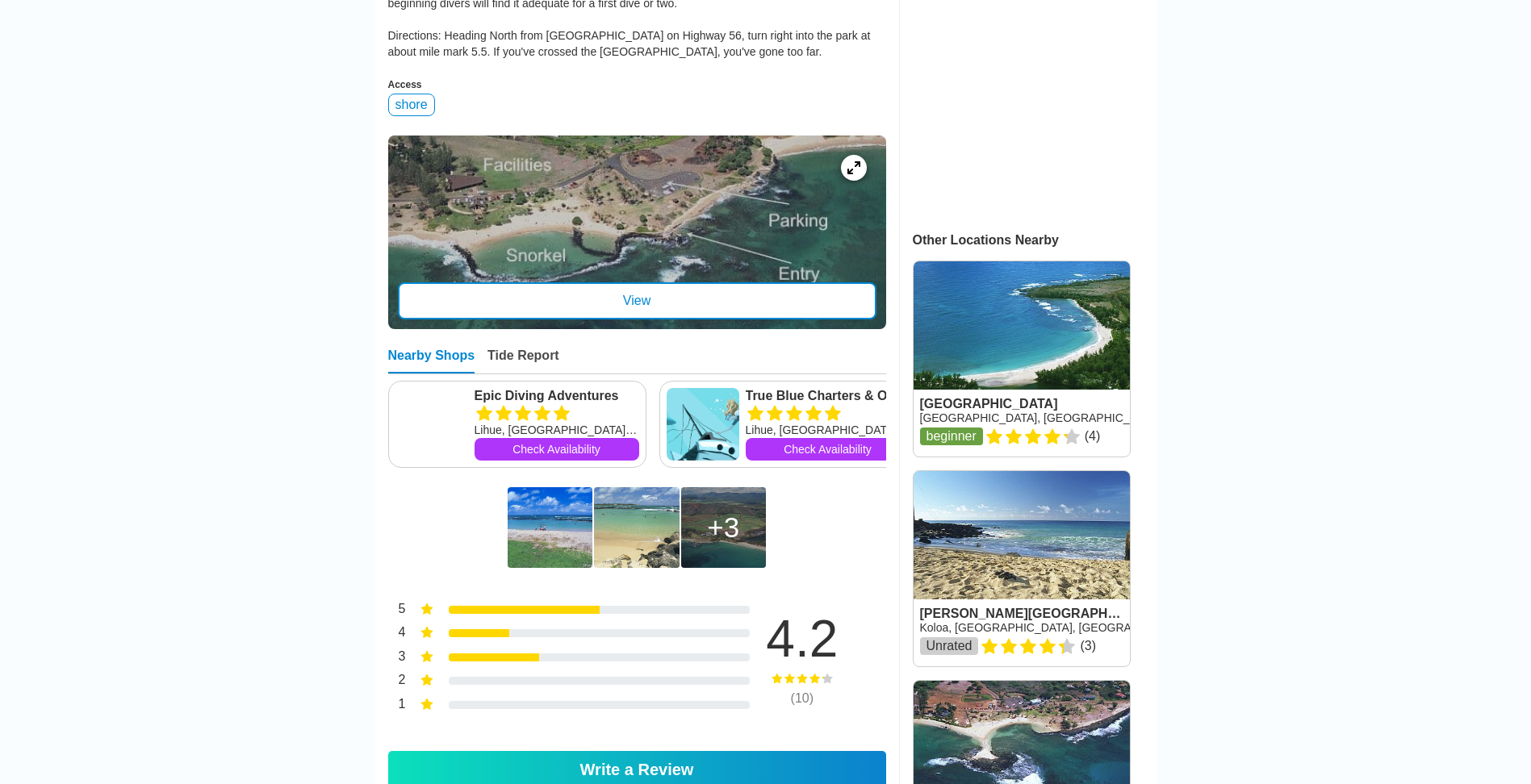
scroll to position [565, 0]
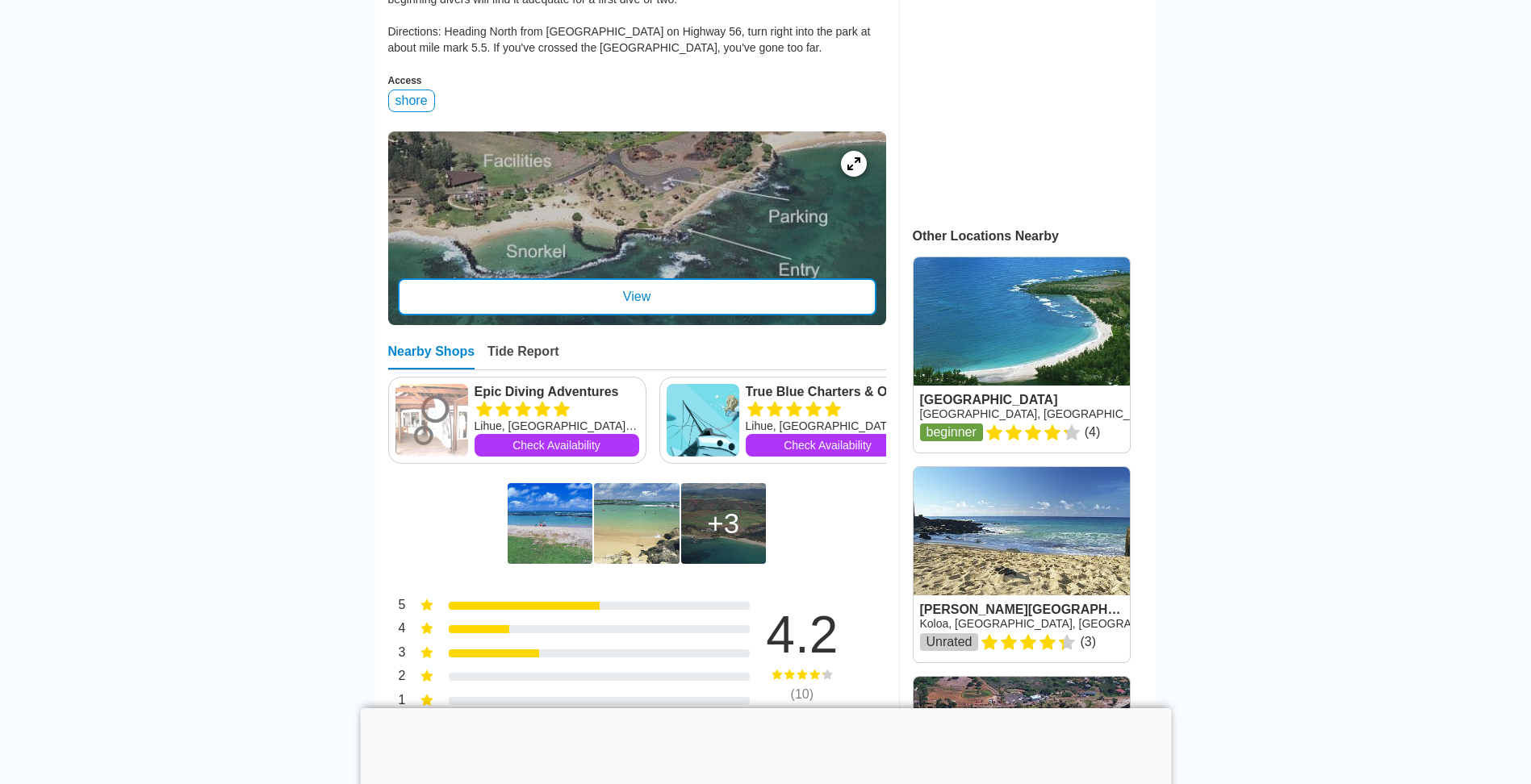
click at [722, 316] on div "View" at bounding box center [637, 297] width 478 height 37
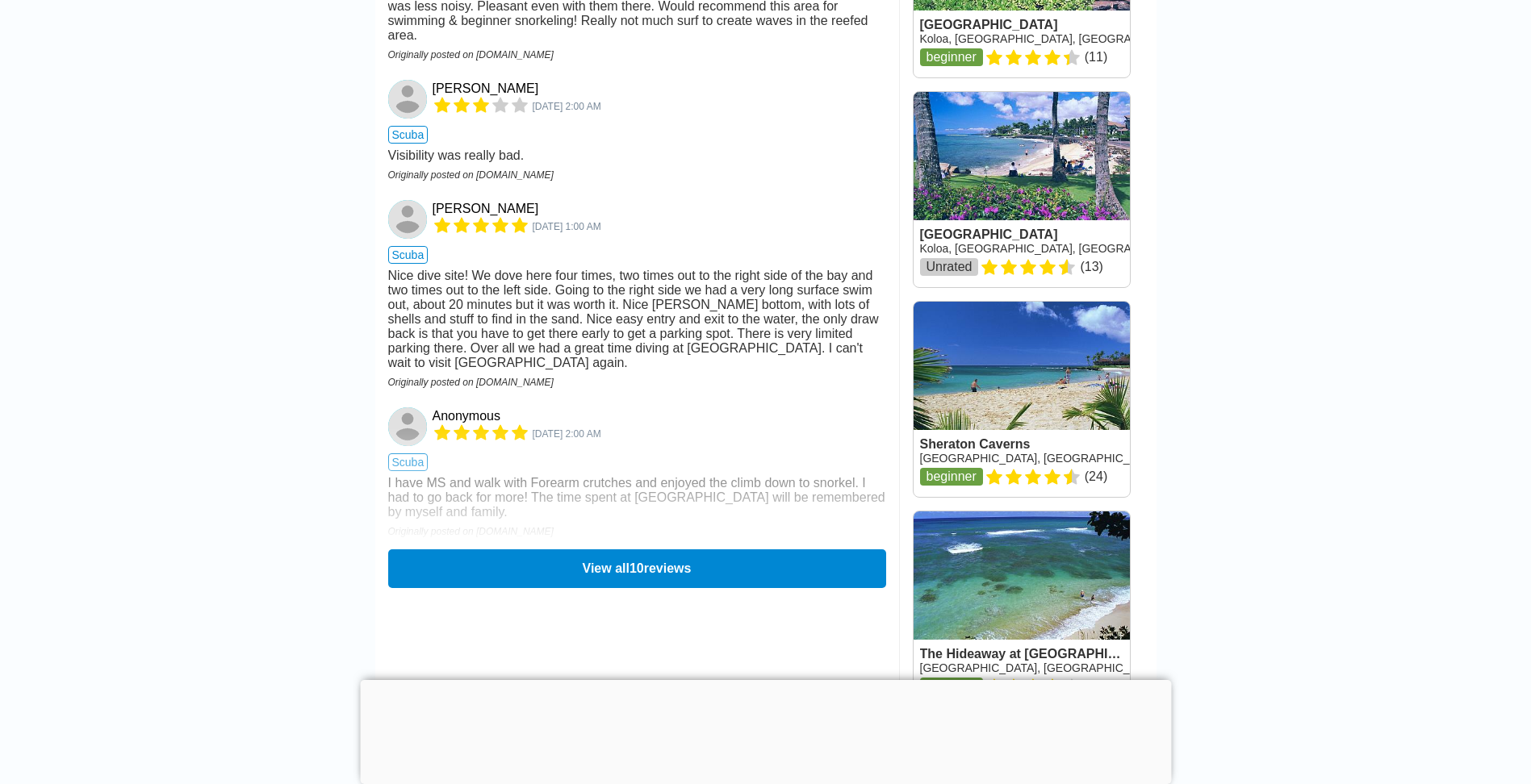
scroll to position [2017, 0]
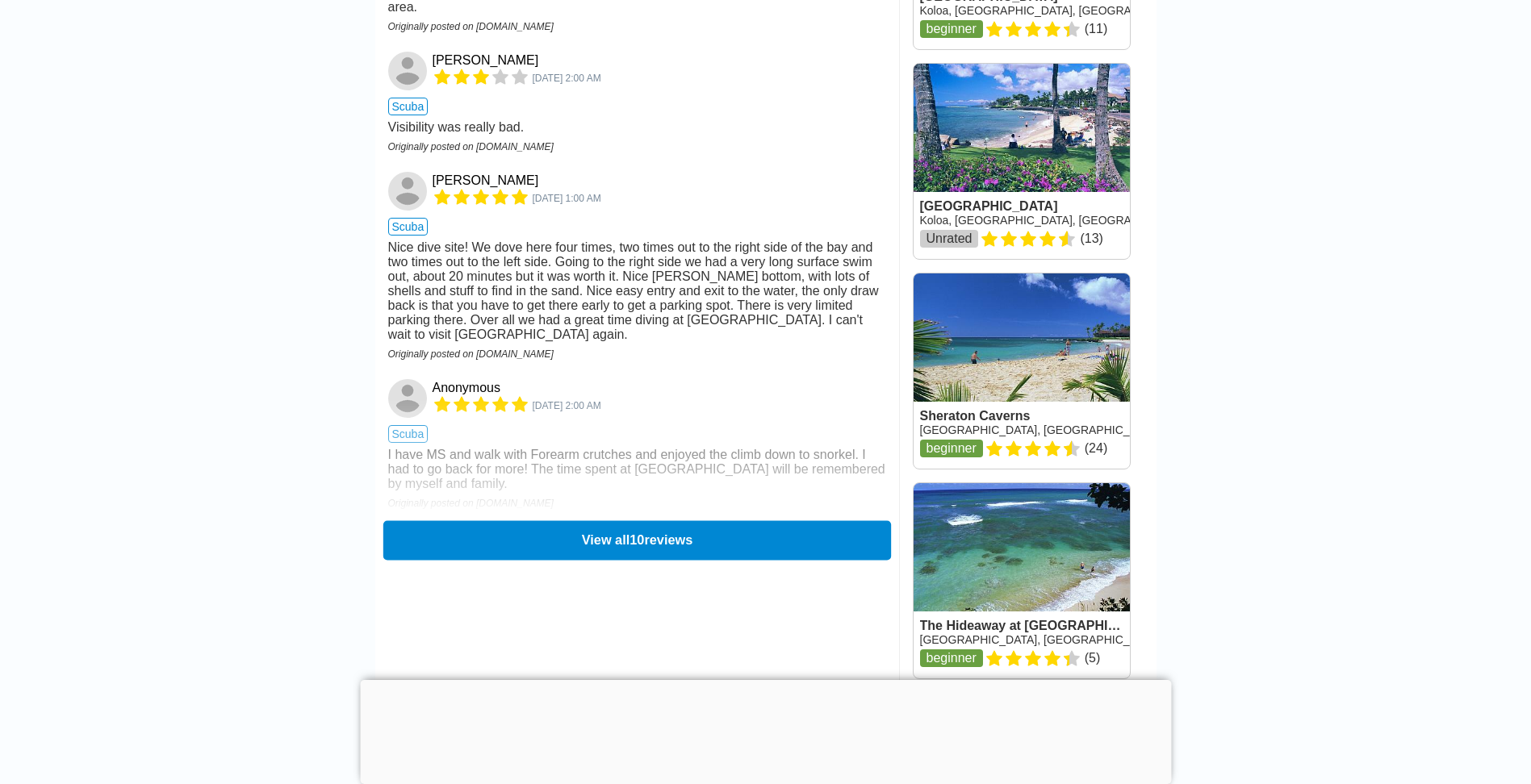
click at [647, 560] on button "View all 10 reviews" at bounding box center [636, 540] width 507 height 40
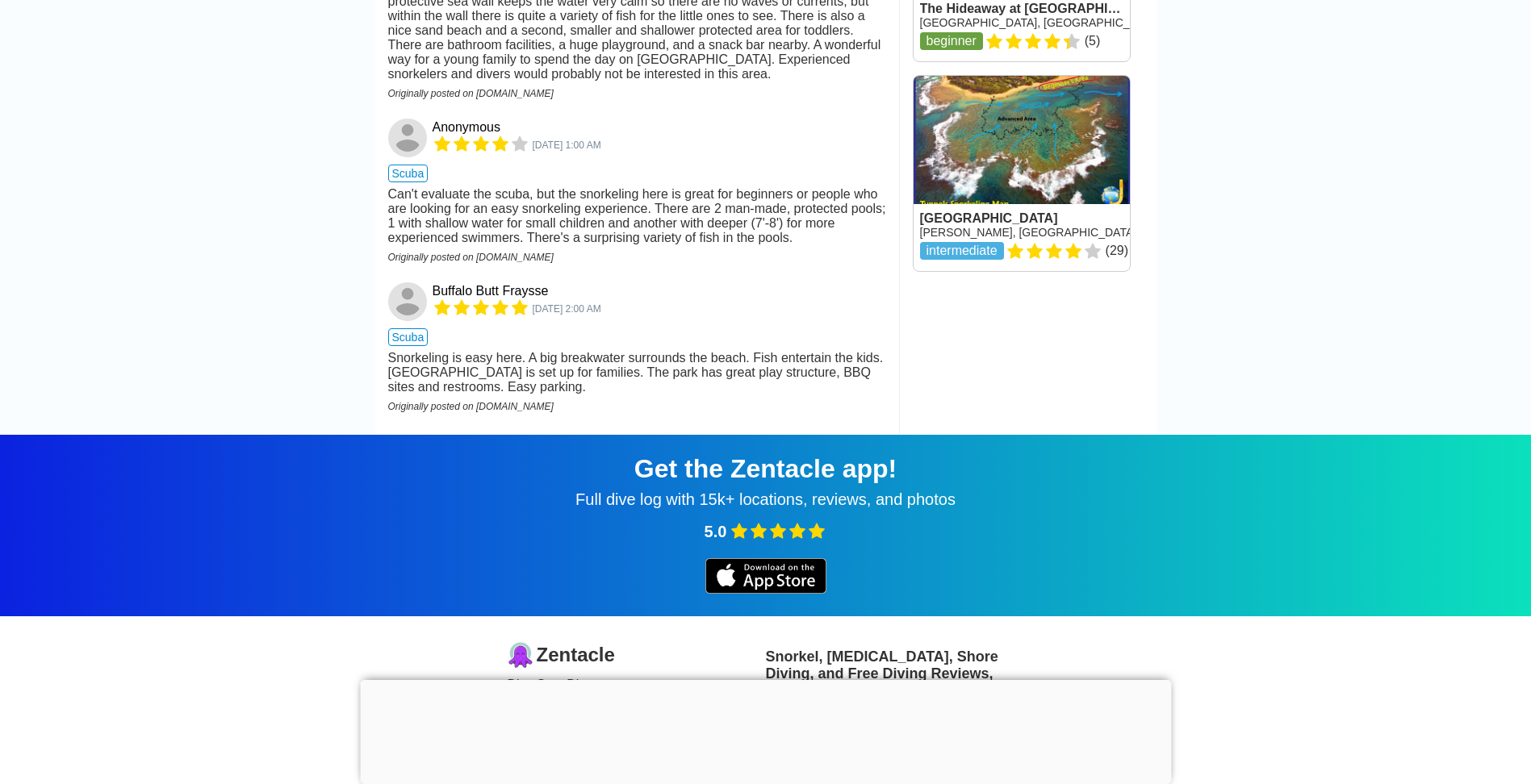
scroll to position [2663, 0]
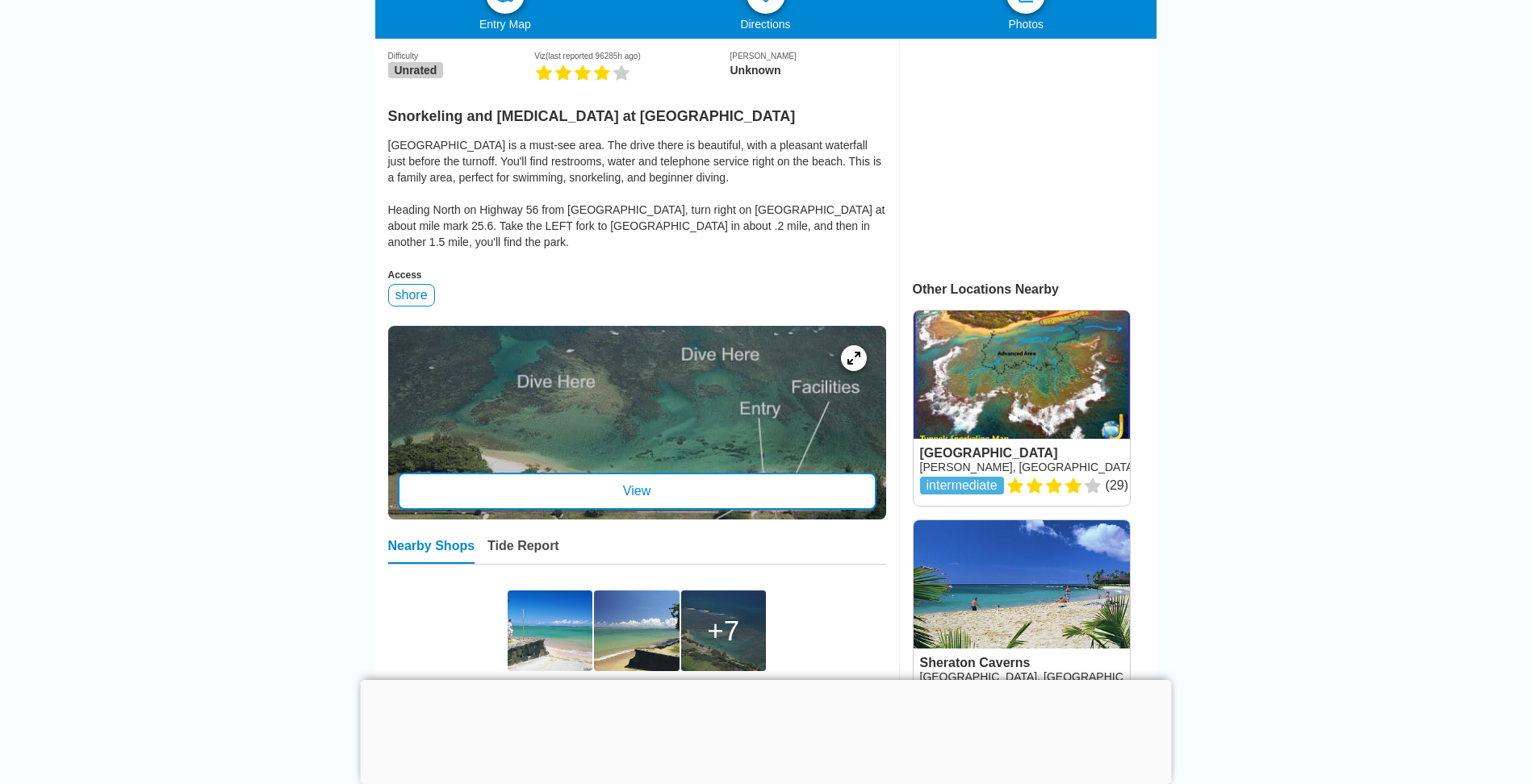
scroll to position [484, 0]
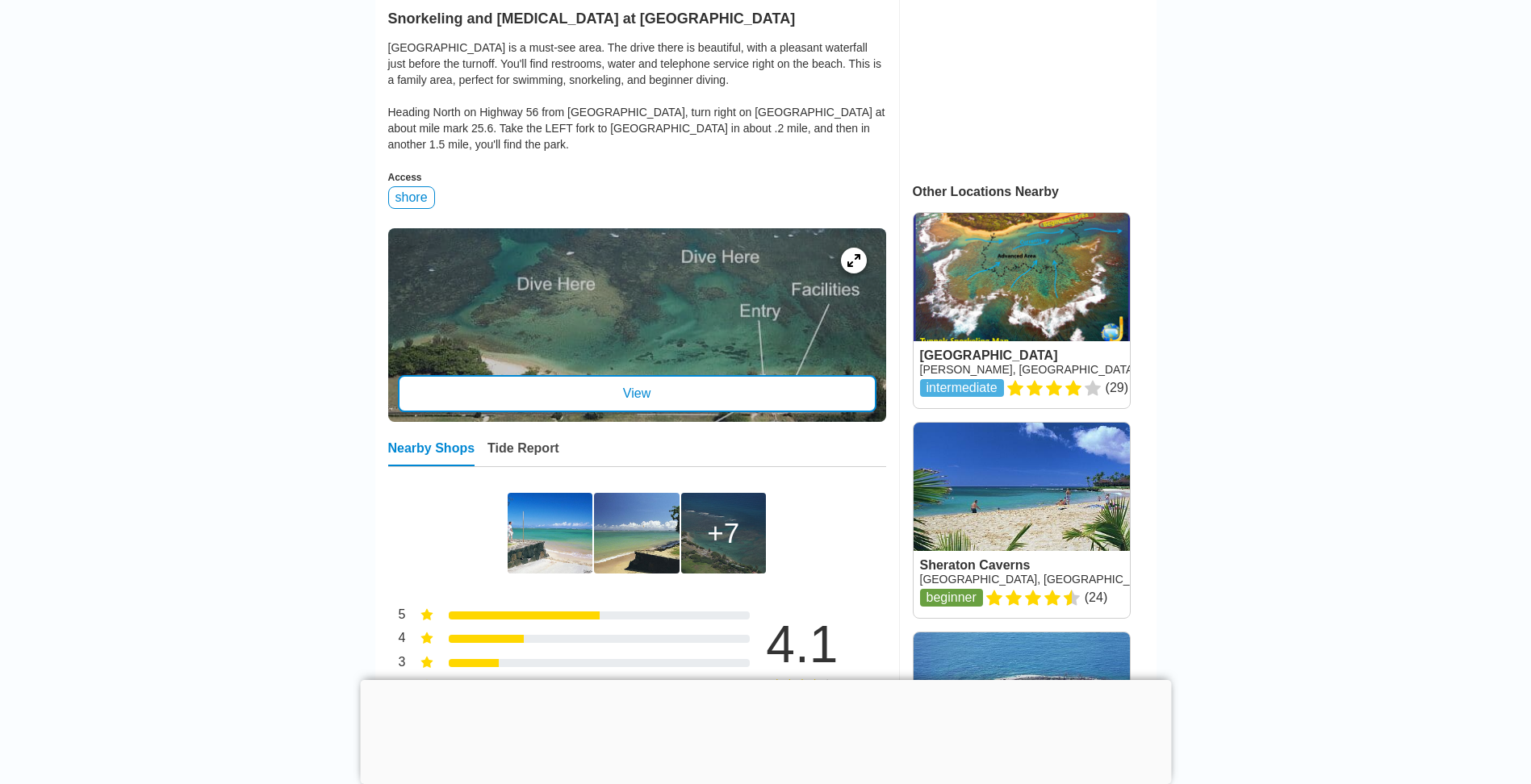
click at [753, 680] on div at bounding box center [766, 680] width 811 height 0
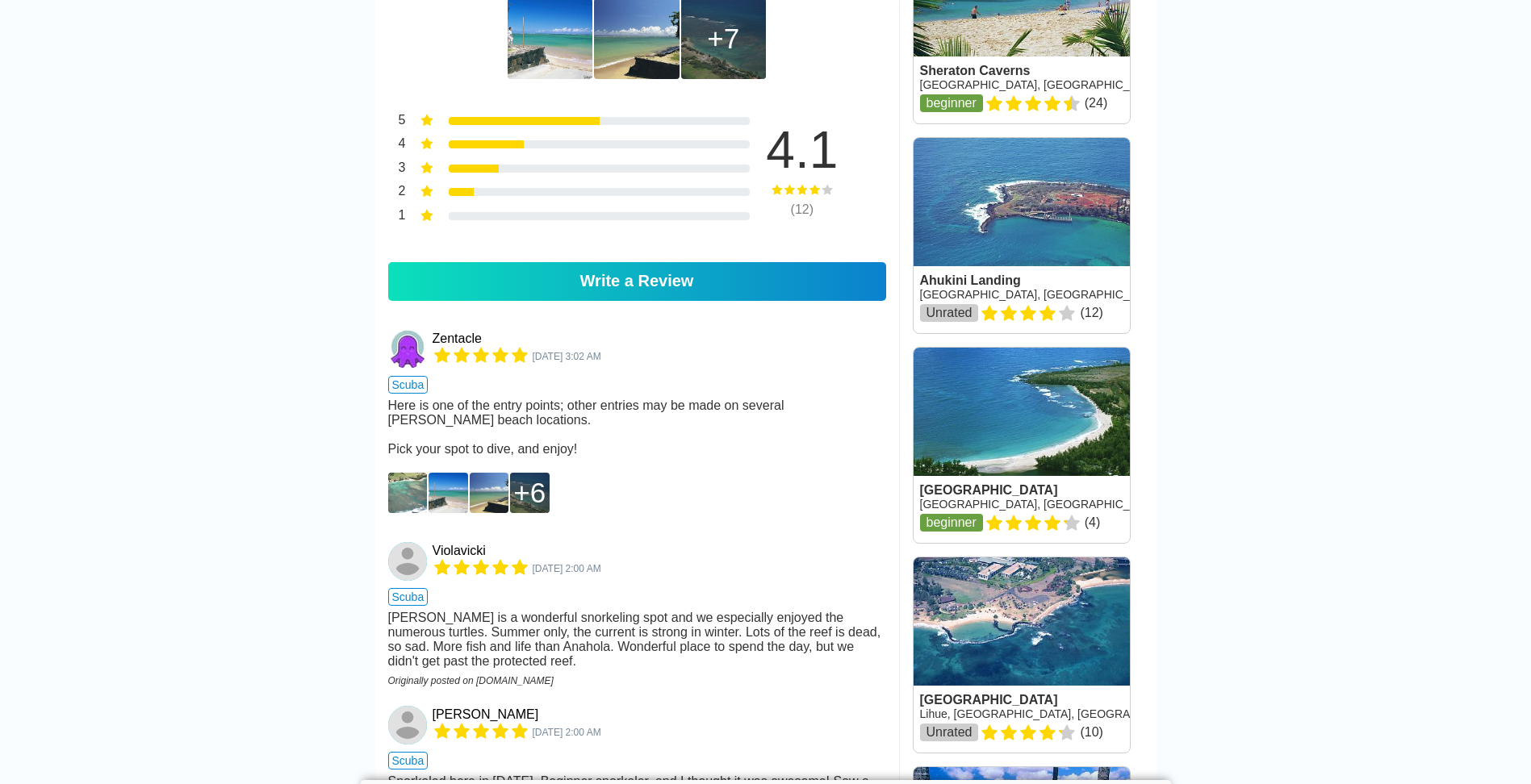
scroll to position [1049, 0]
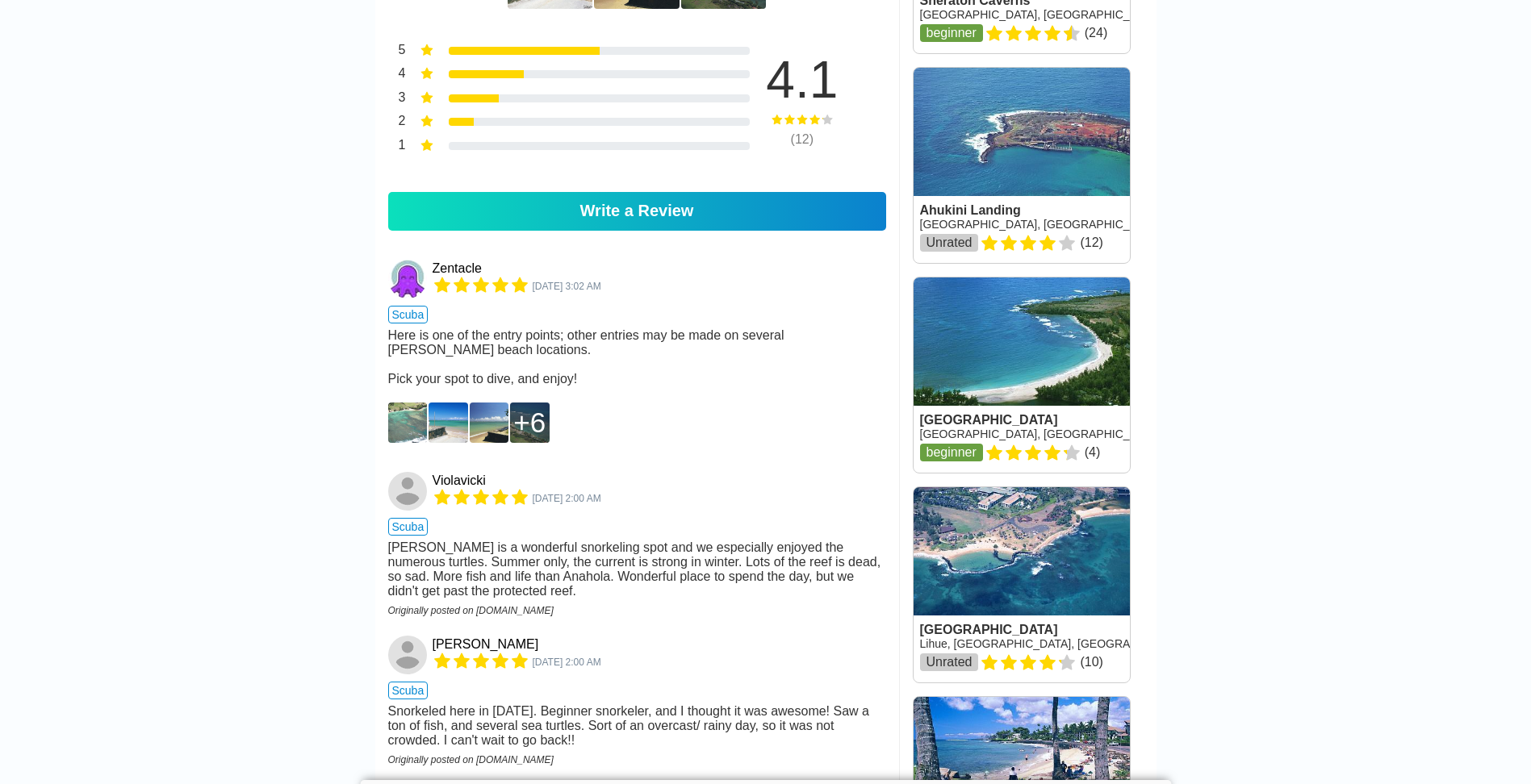
click at [415, 405] on img at bounding box center [408, 423] width 40 height 41
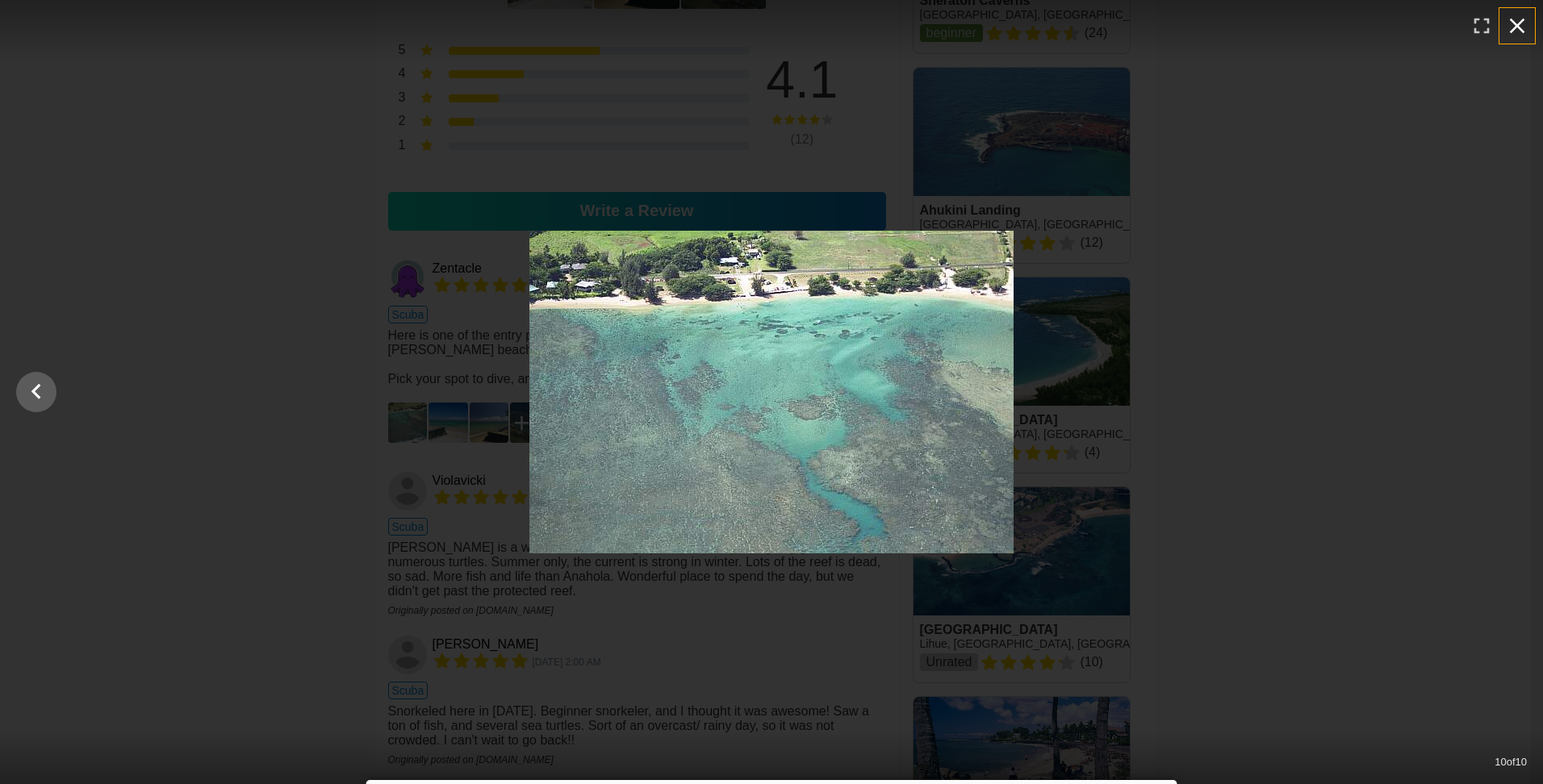
click at [1527, 24] on icon "button" at bounding box center [1517, 25] width 26 height 26
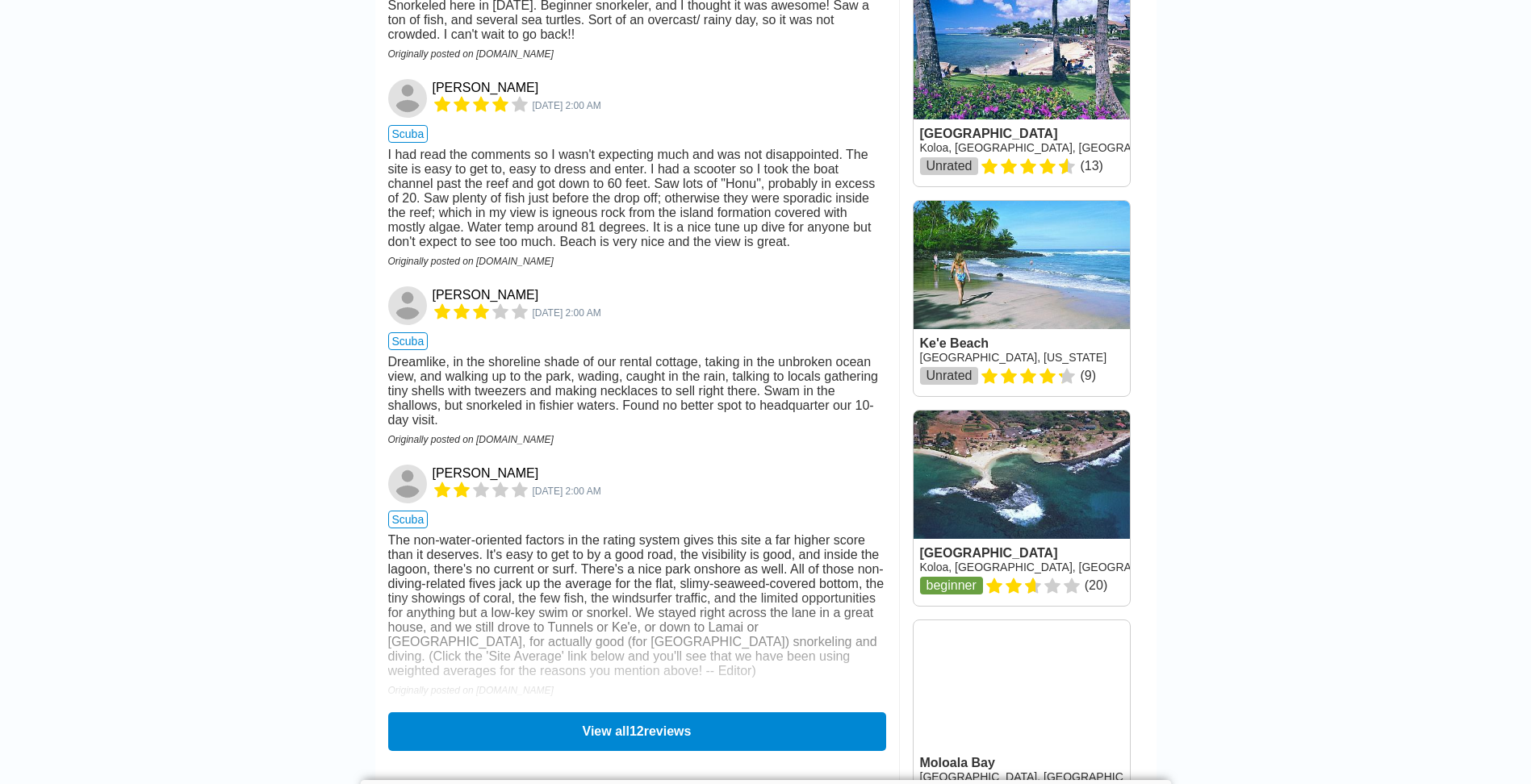
scroll to position [1775, 0]
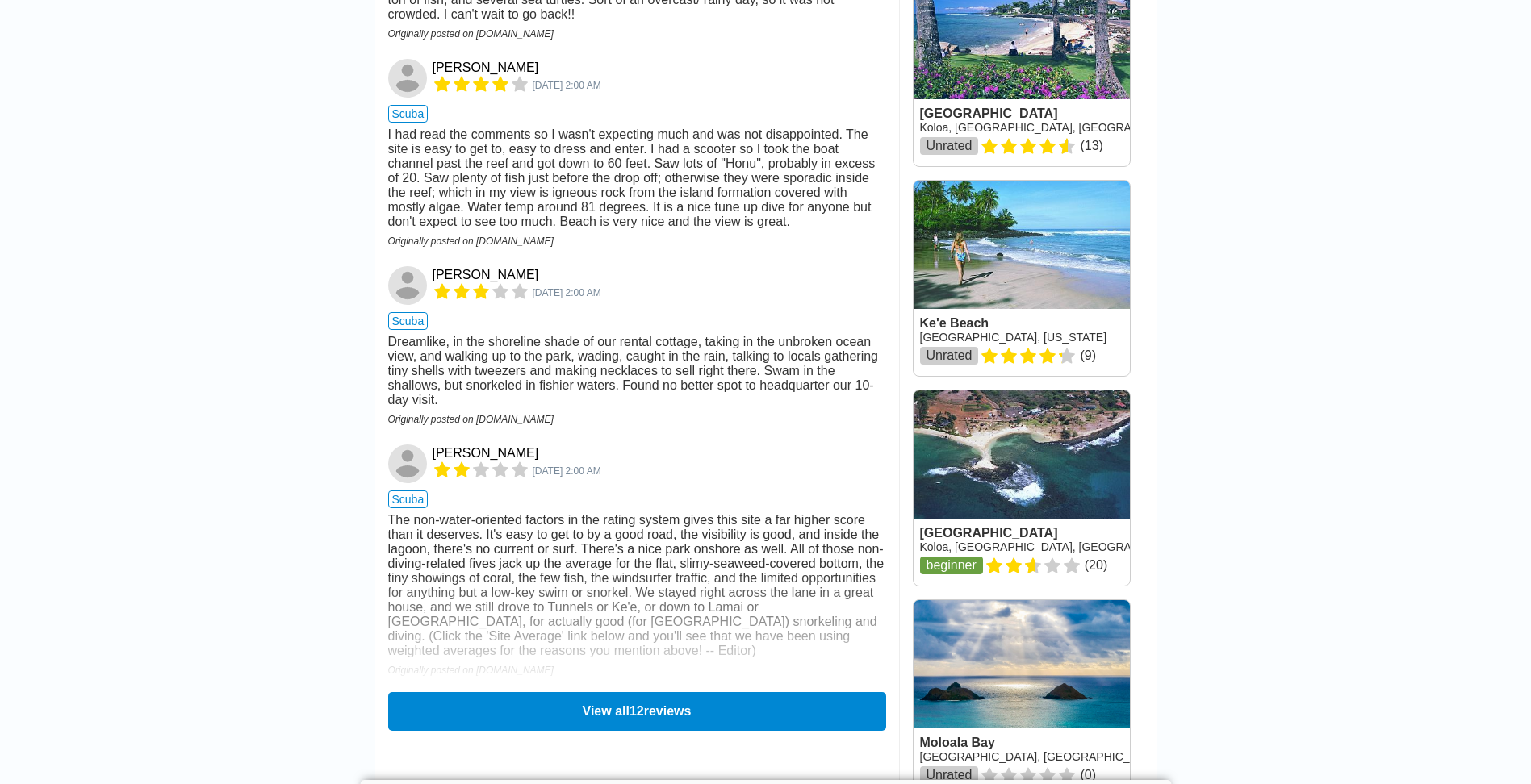
click at [624, 744] on div "Write a Review Zentacle Sep 21, 2021, 3:02 AM scuba Here is one of the entry po…" at bounding box center [637, 98] width 524 height 1304
click at [624, 725] on button "View all 12 reviews" at bounding box center [636, 710] width 507 height 40
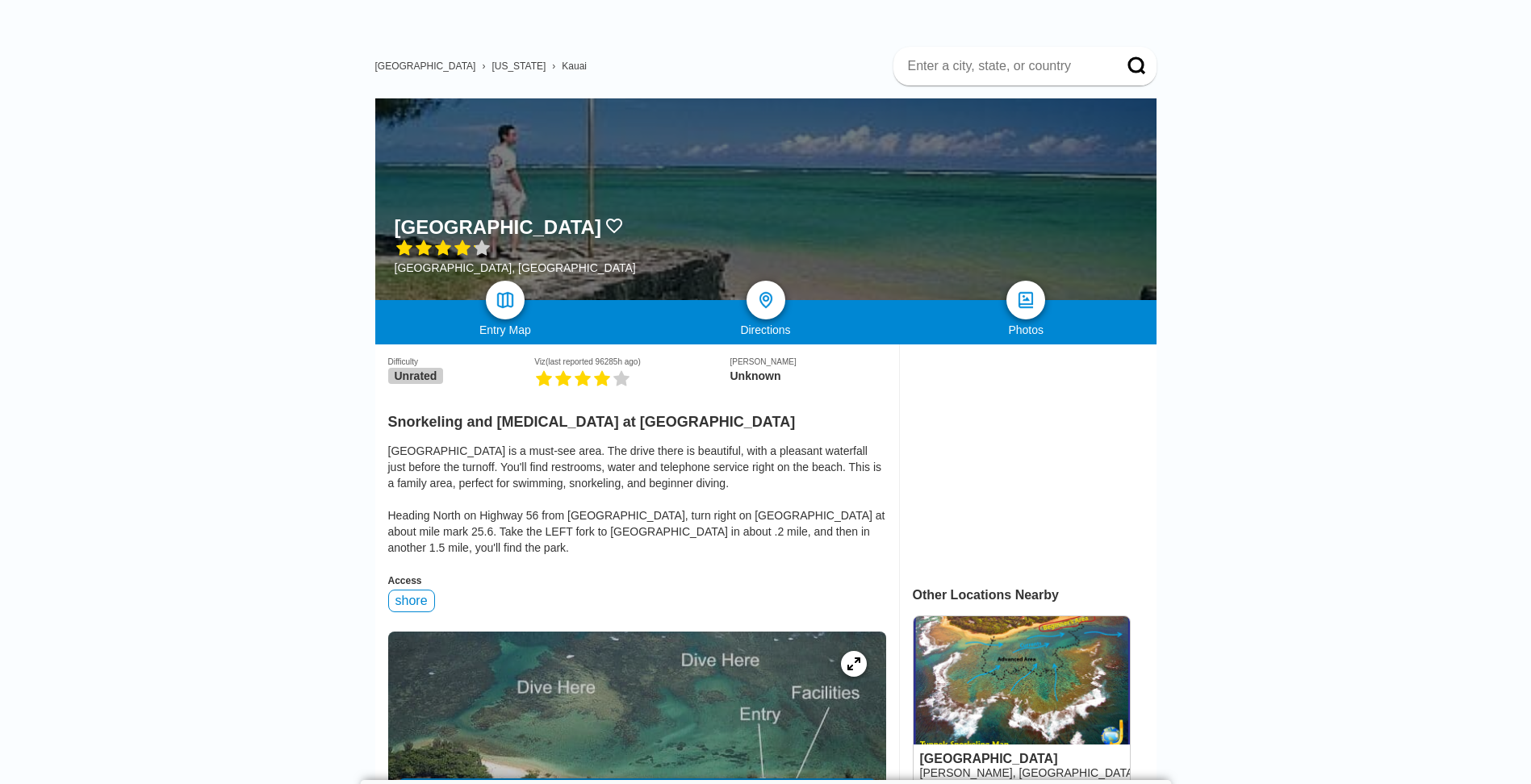
scroll to position [0, 0]
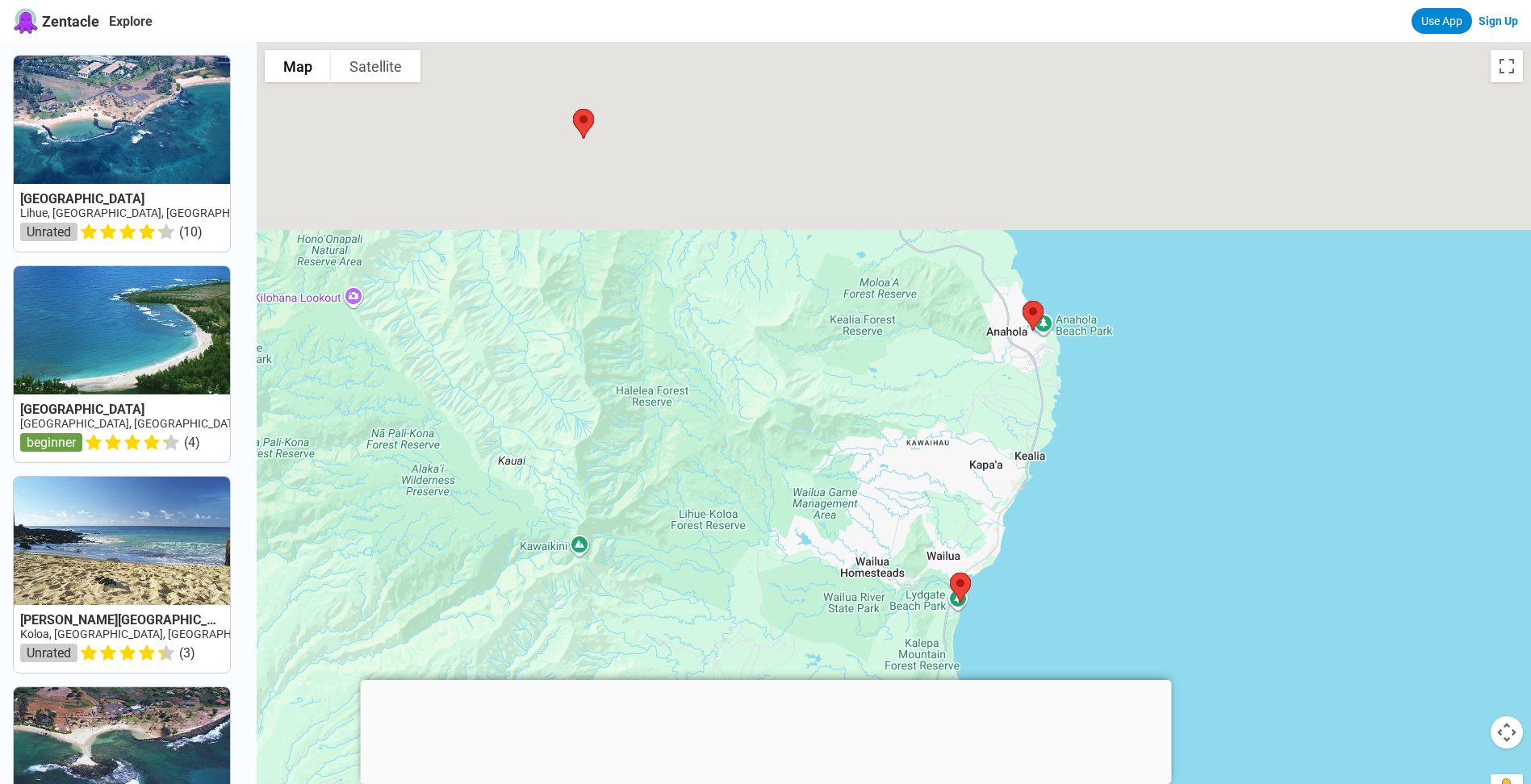
drag, startPoint x: 1103, startPoint y: 401, endPoint x: 1073, endPoint y: 555, distance: 156.9
click at [1090, 576] on div at bounding box center [894, 434] width 1274 height 784
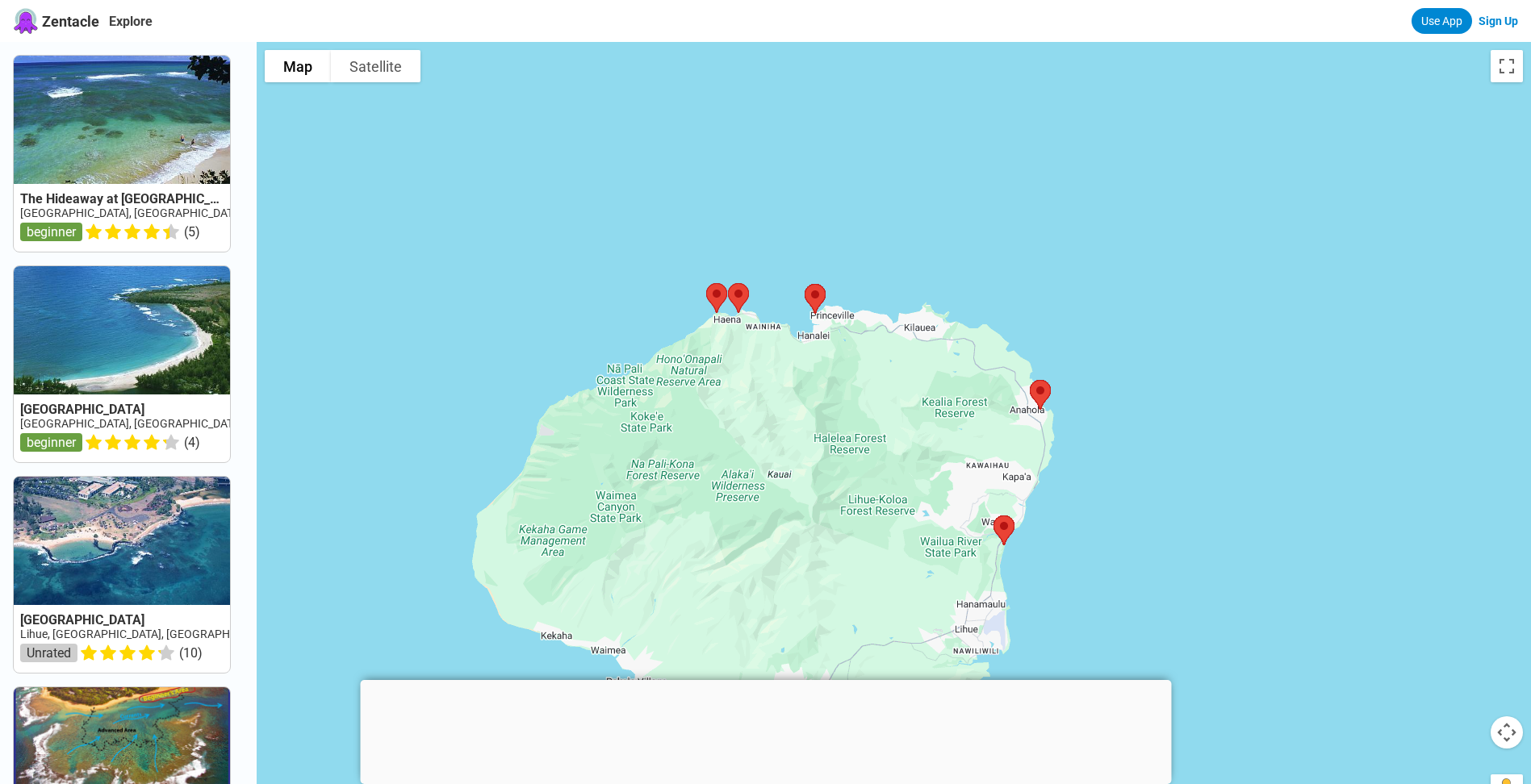
click at [781, 680] on div at bounding box center [766, 680] width 811 height 0
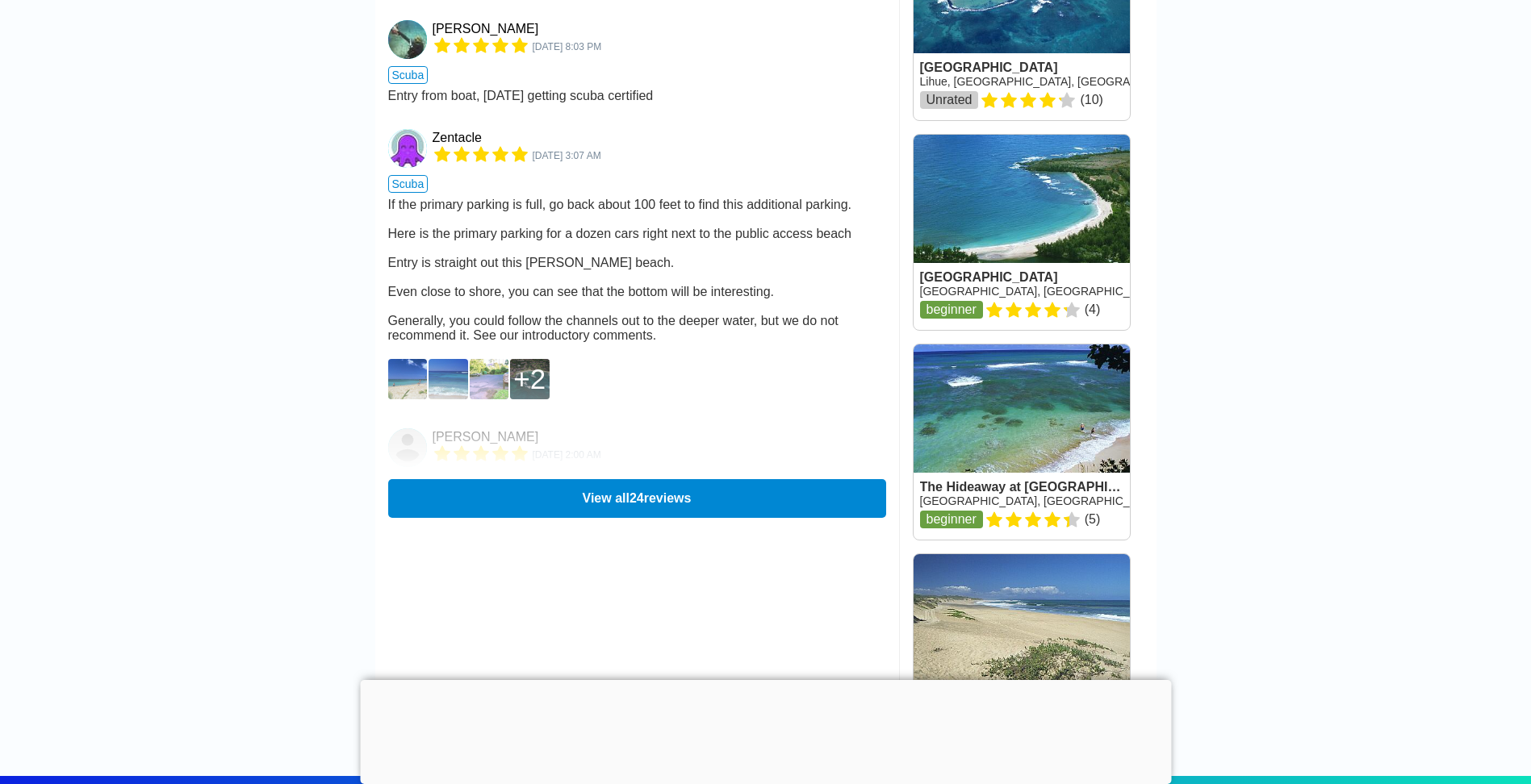
scroll to position [2179, 0]
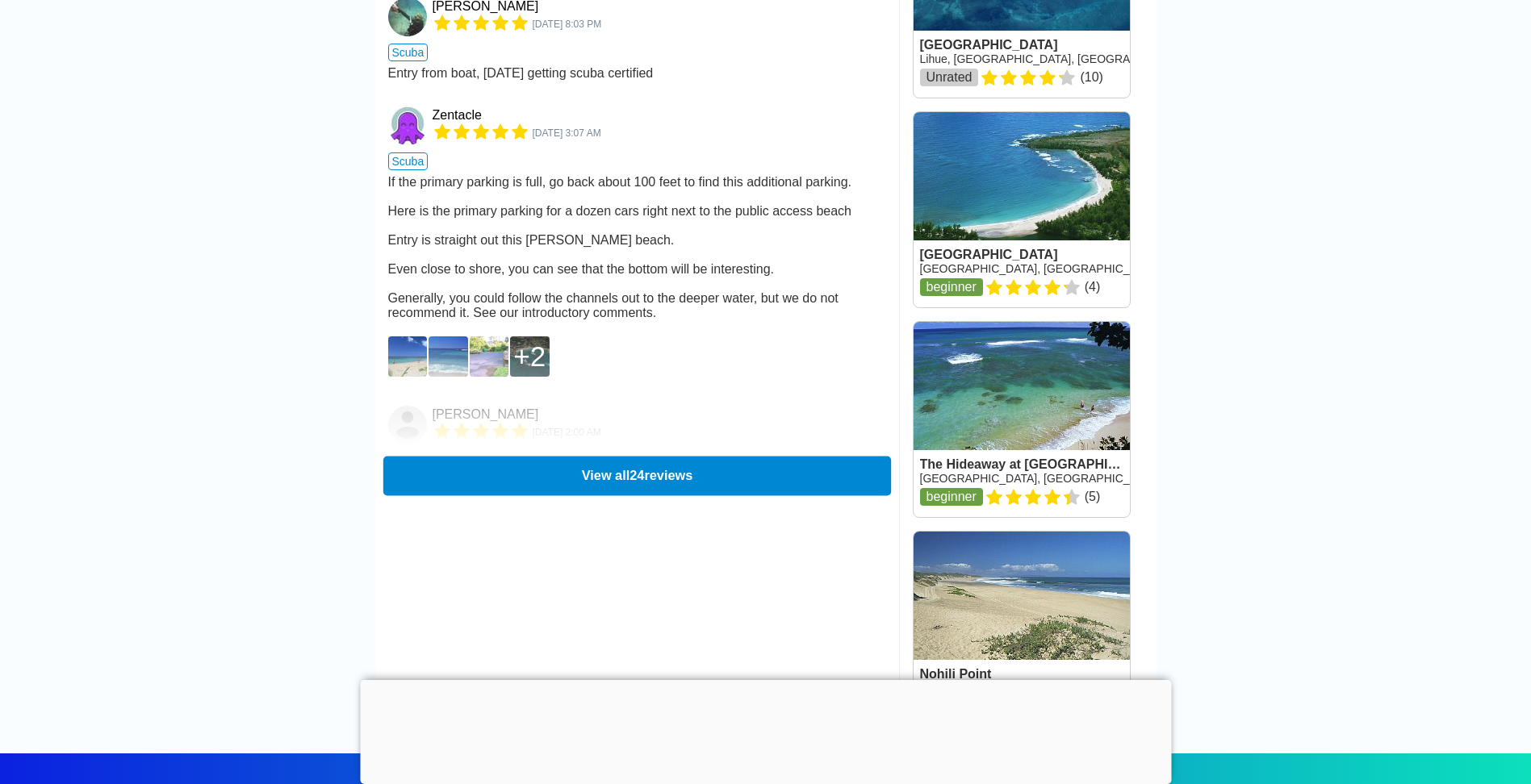
click at [600, 496] on button "View all 24 reviews" at bounding box center [636, 475] width 507 height 40
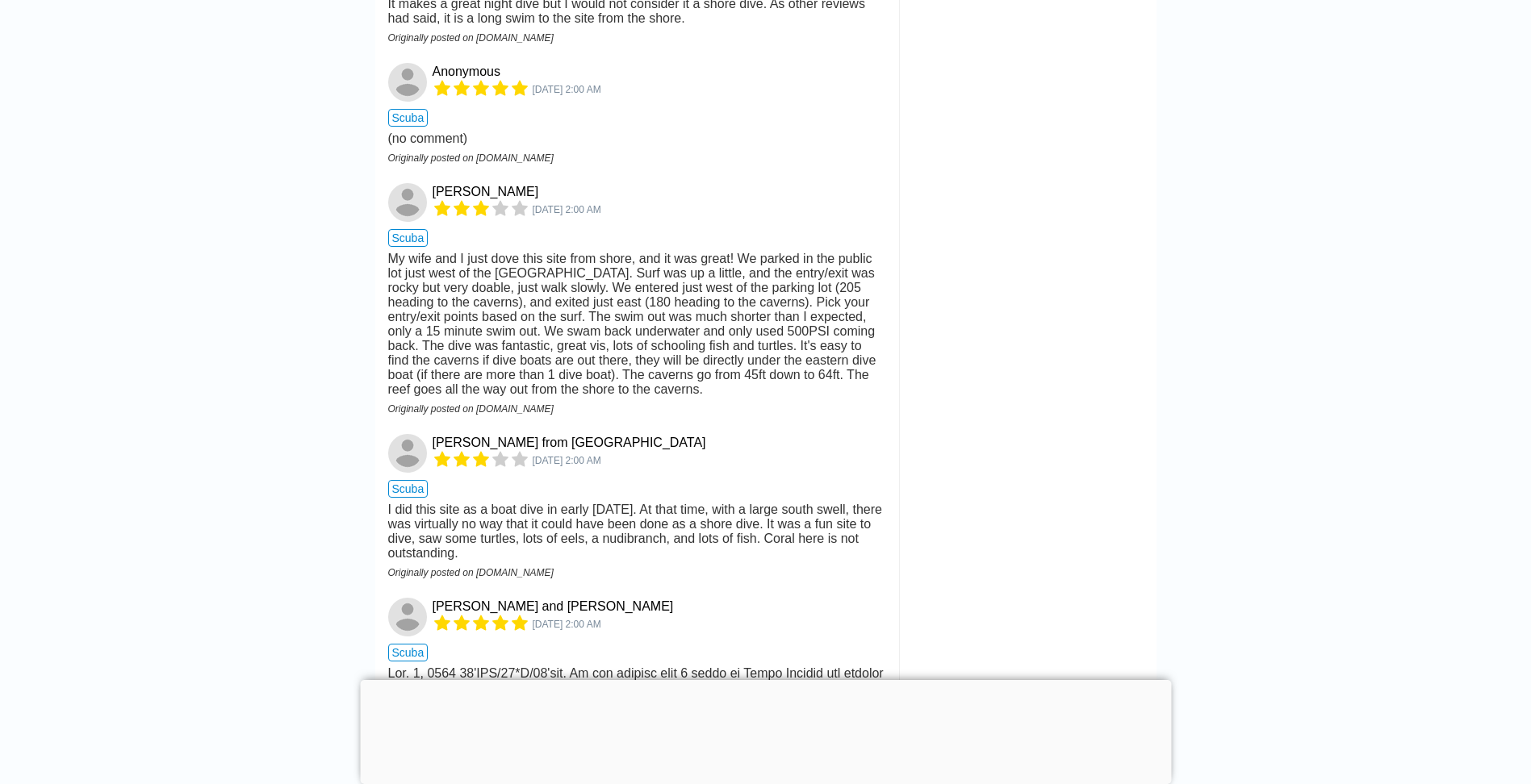
scroll to position [3308, 0]
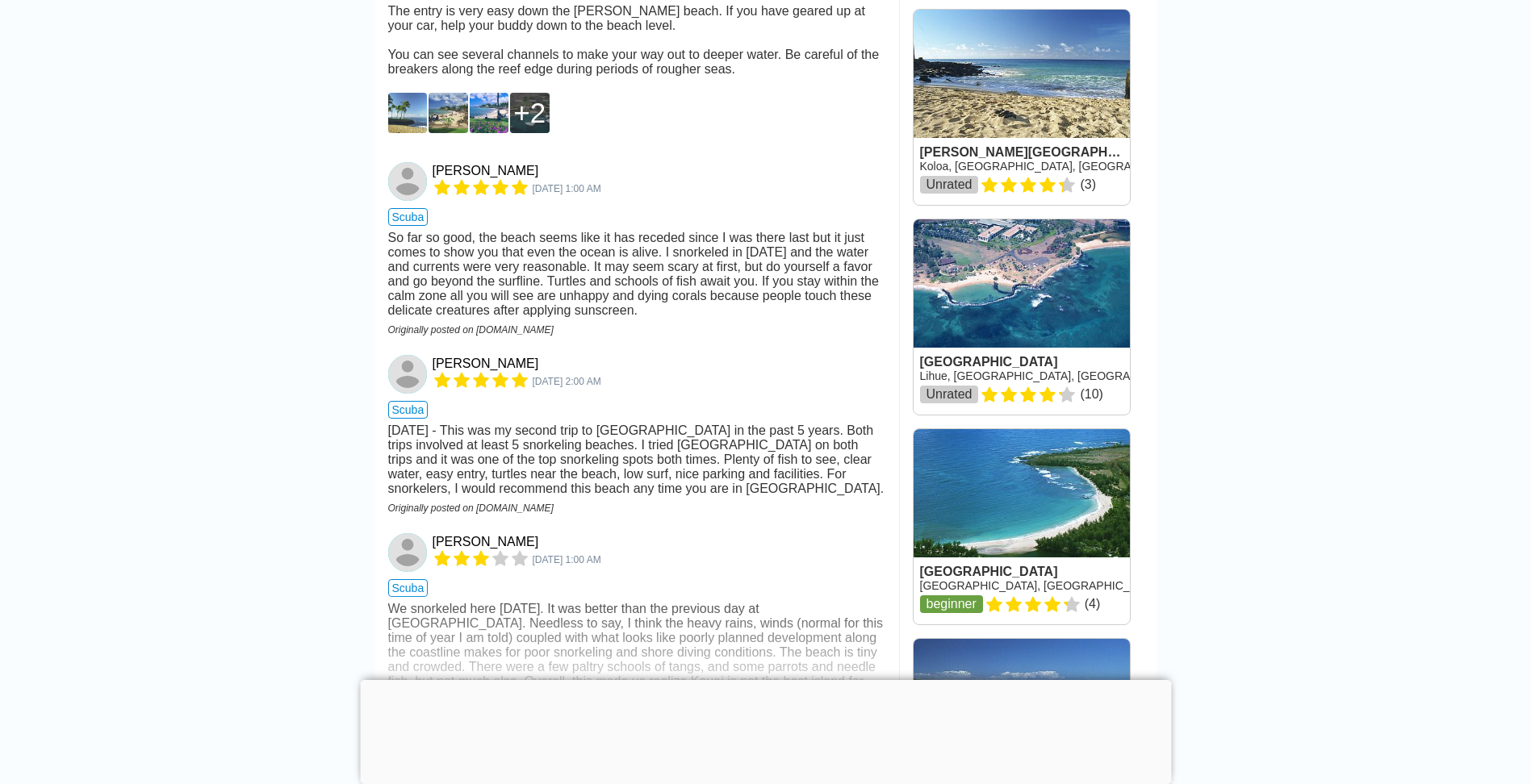
scroll to position [1937, 0]
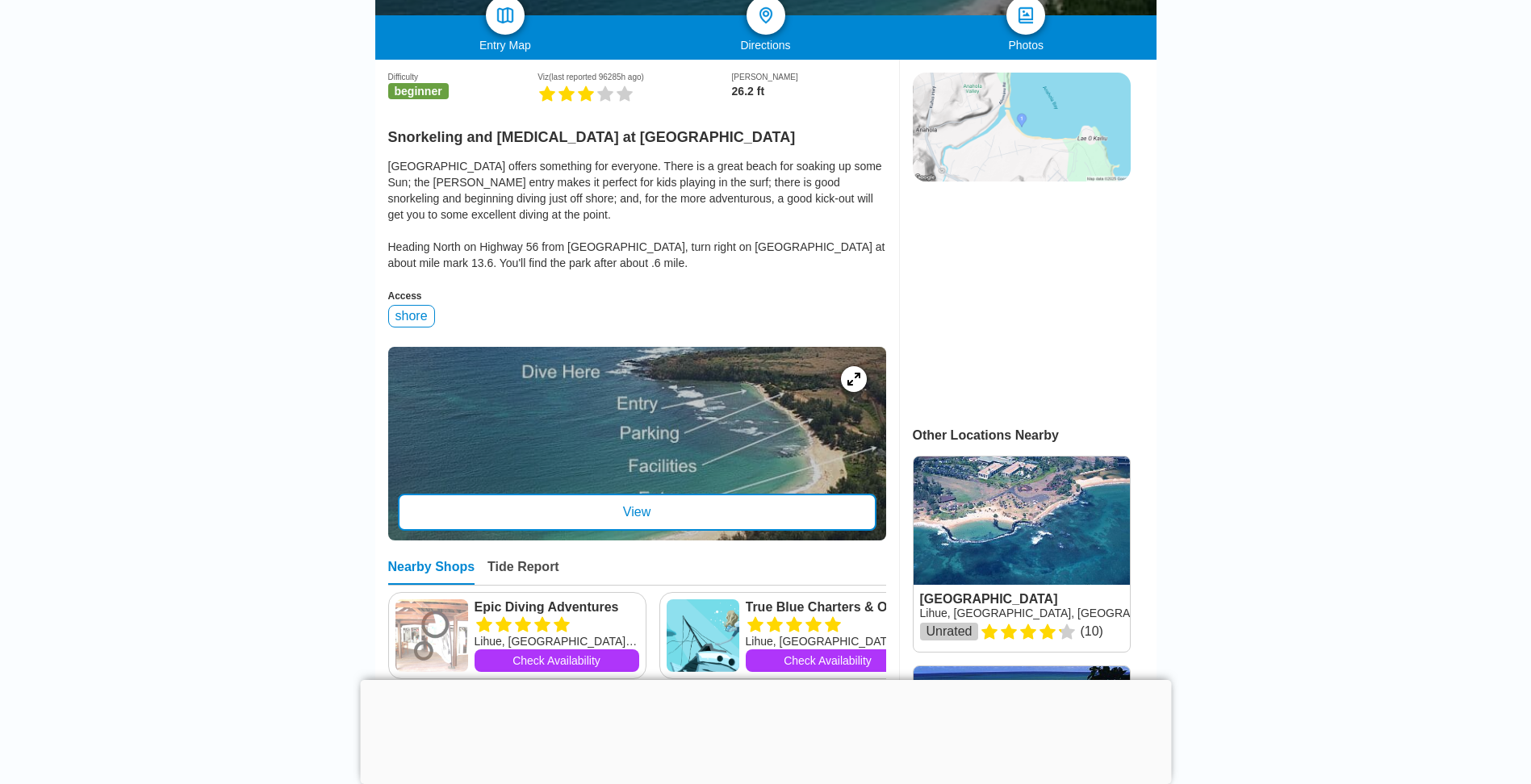
scroll to position [404, 0]
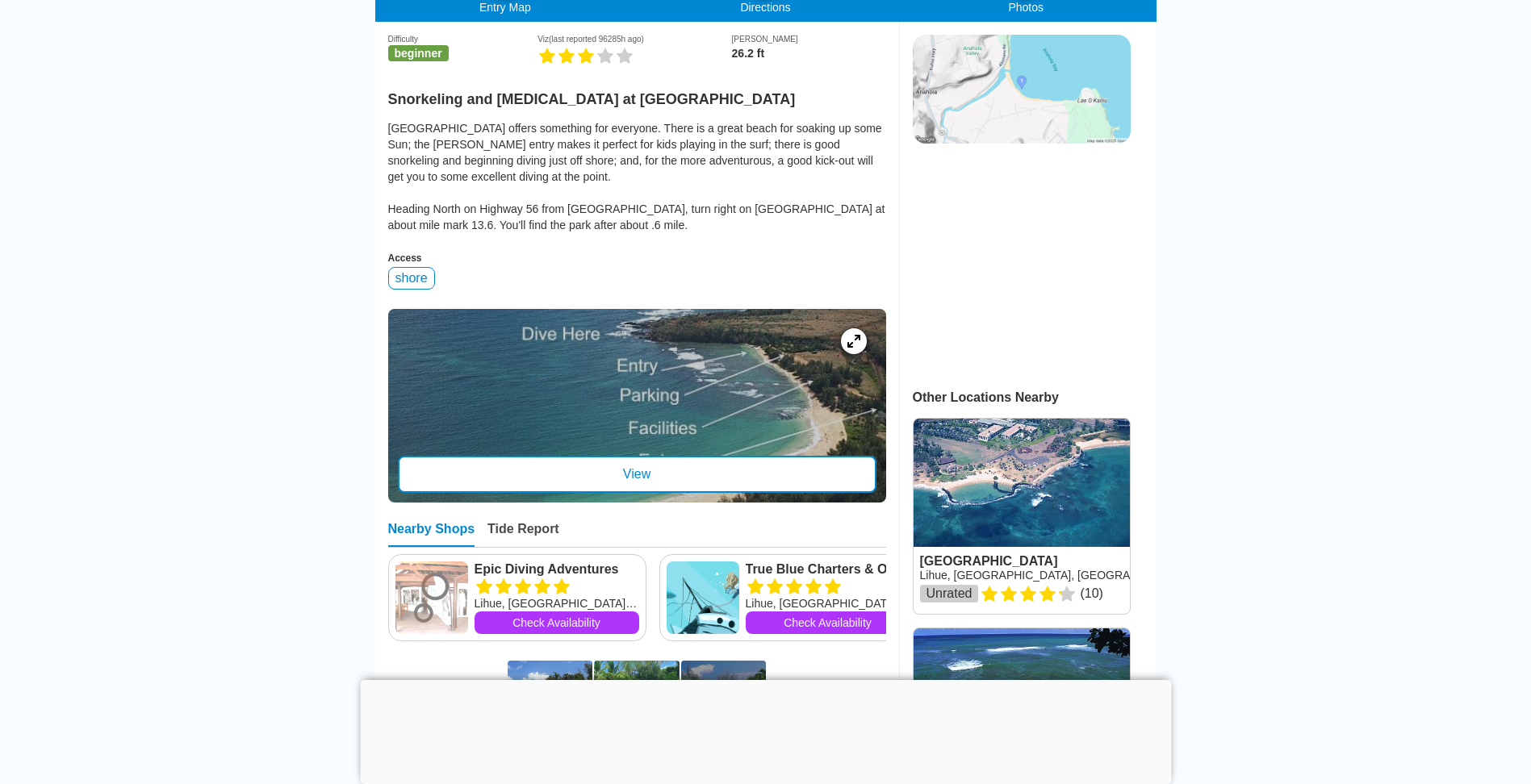
click at [824, 493] on div "View" at bounding box center [637, 474] width 478 height 37
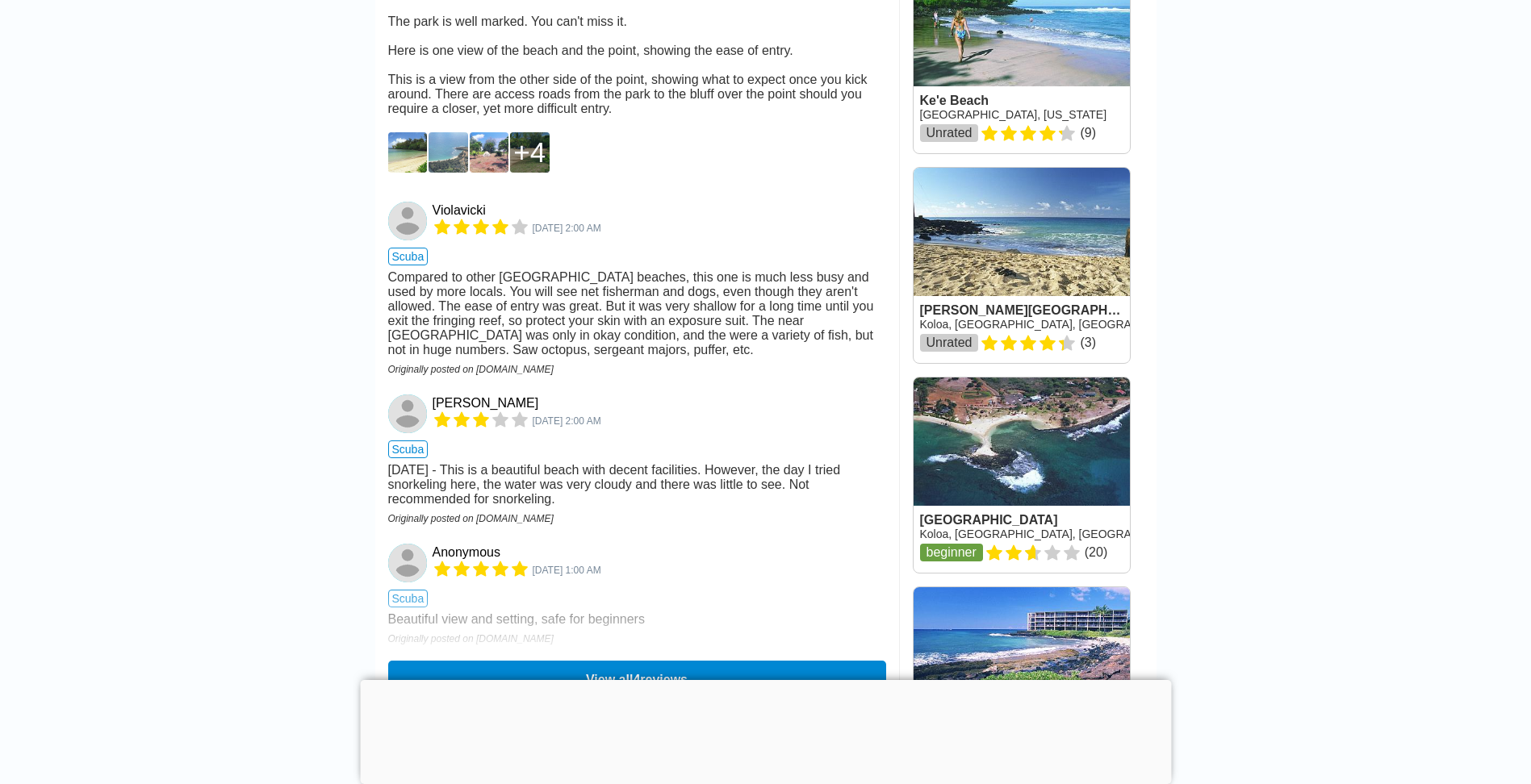
scroll to position [1533, 0]
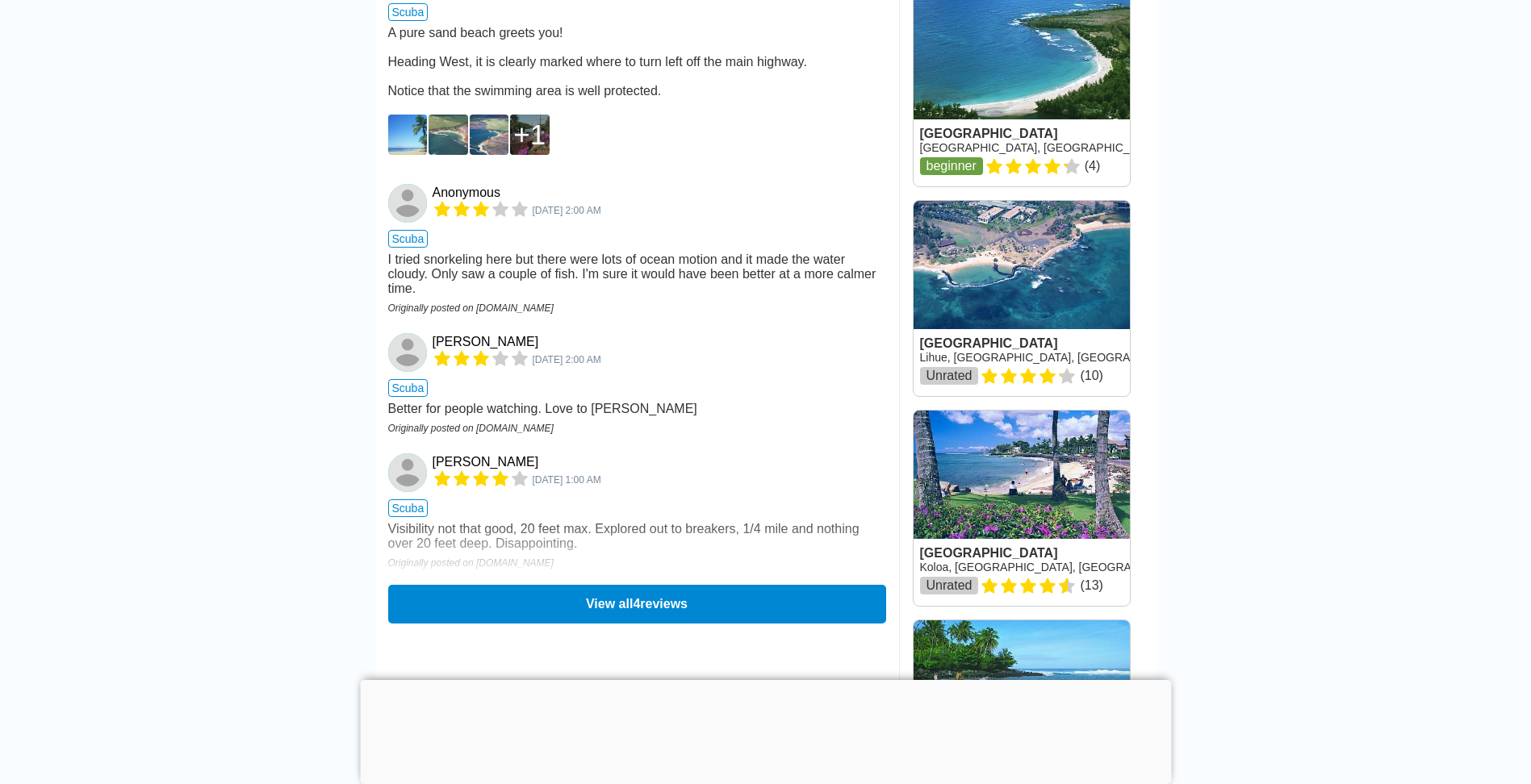
scroll to position [1291, 0]
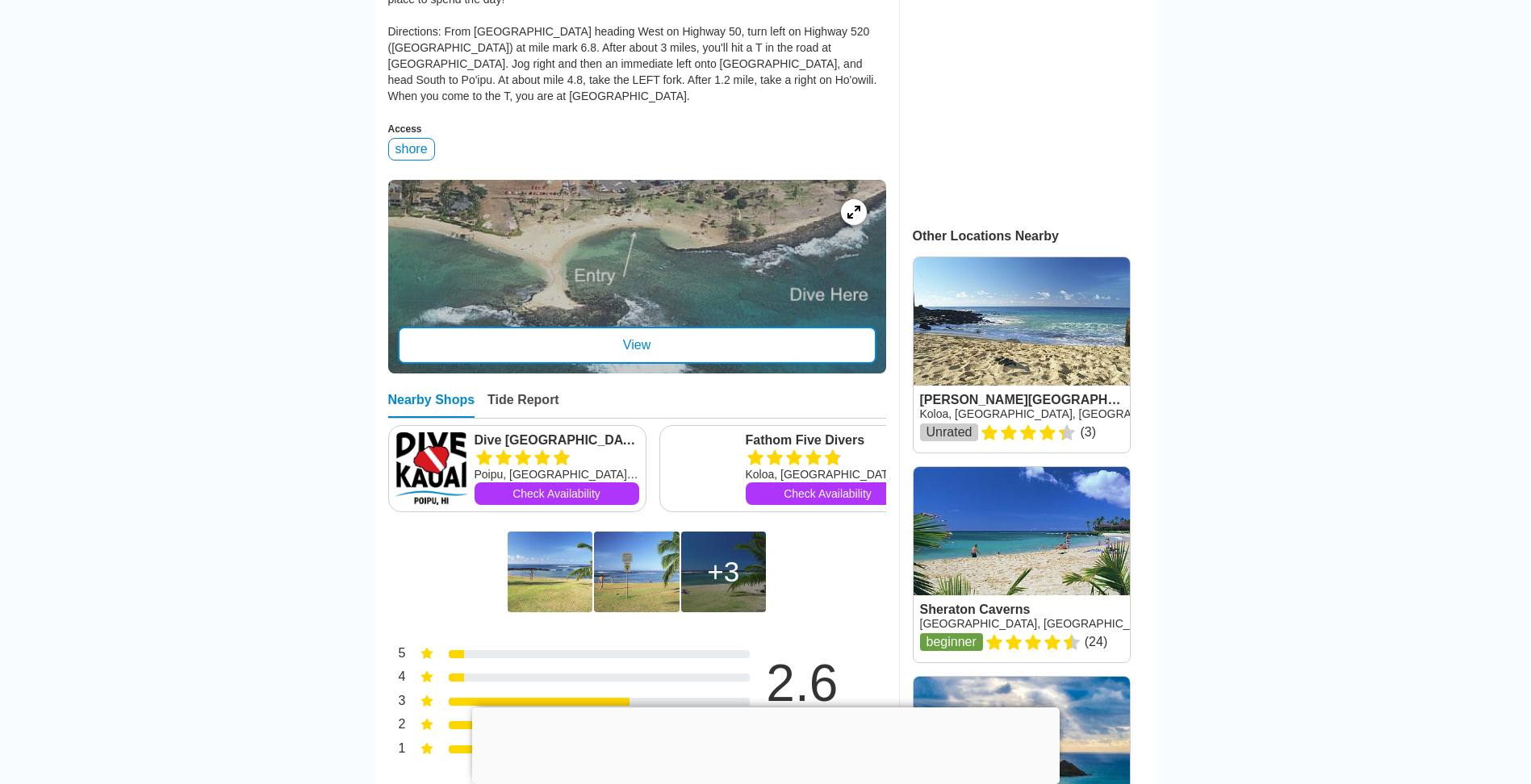
scroll to position [242, 0]
